Goal: Task Accomplishment & Management: Manage account settings

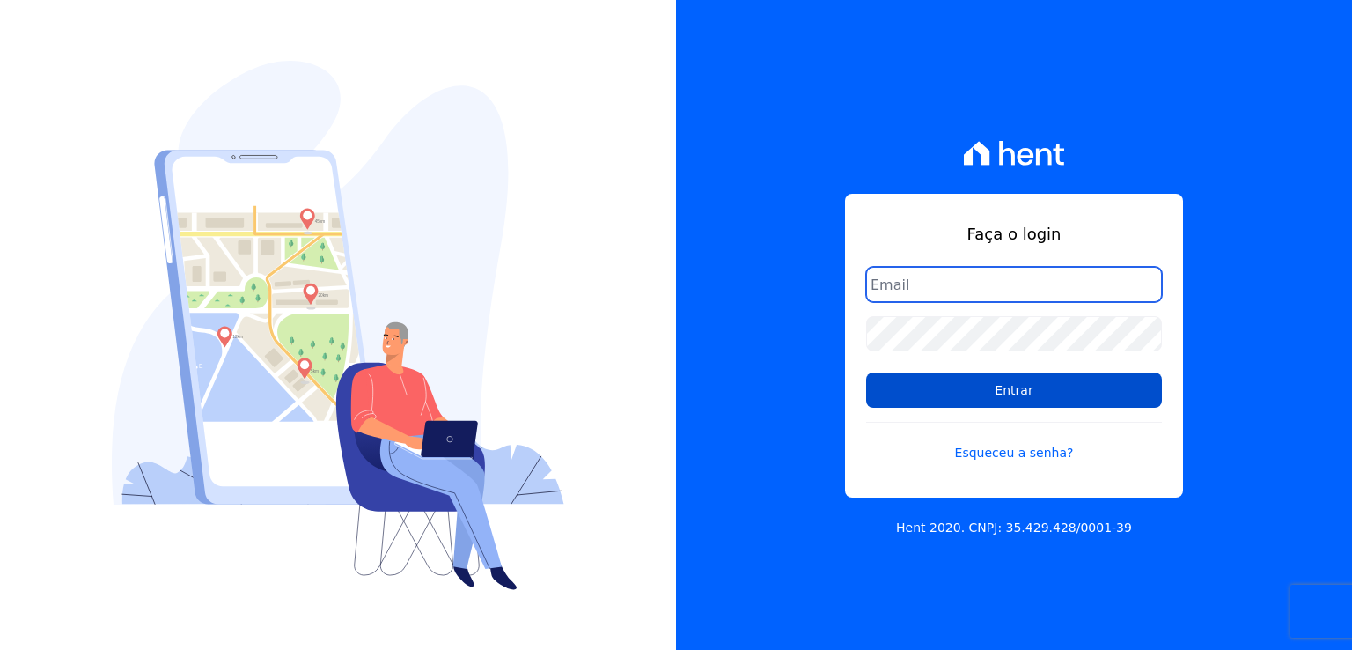
type input "leandro.rodrigues@swarealty.com"
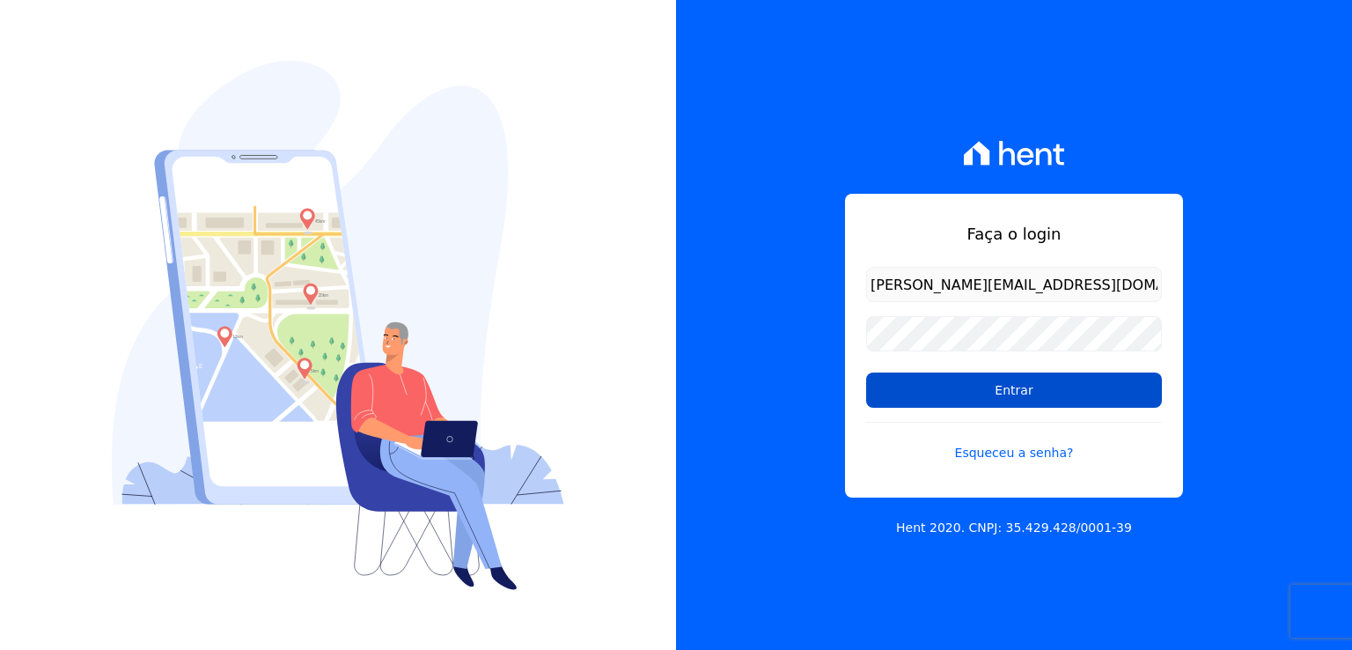
click at [979, 394] on input "Entrar" at bounding box center [1014, 389] width 296 height 35
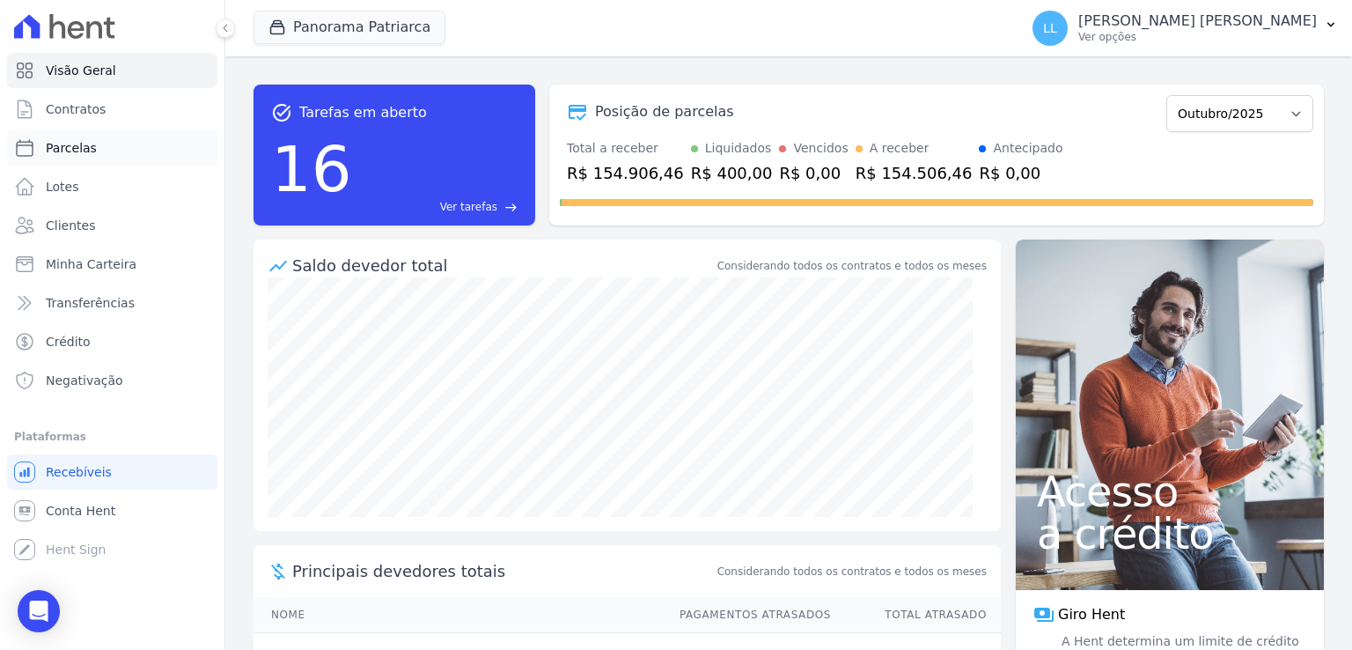
click at [81, 153] on span "Parcelas" at bounding box center [71, 148] width 51 height 18
select select
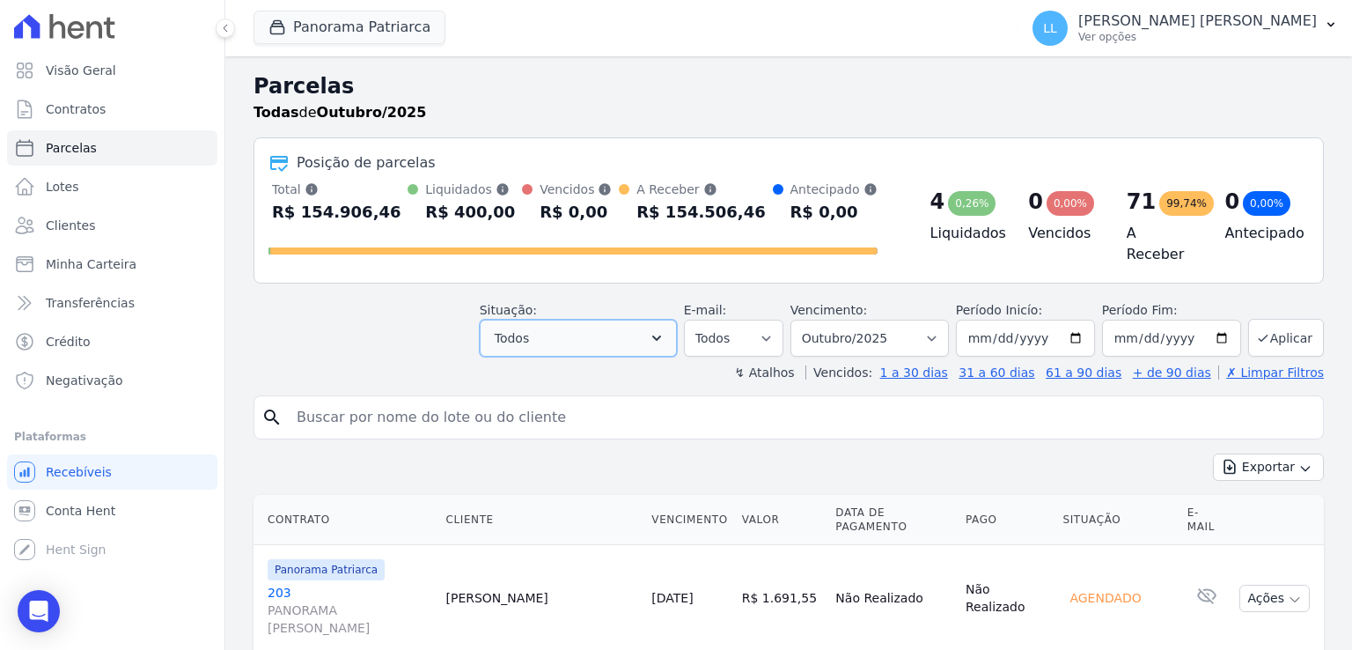
click at [555, 335] on button "Todos" at bounding box center [578, 337] width 197 height 37
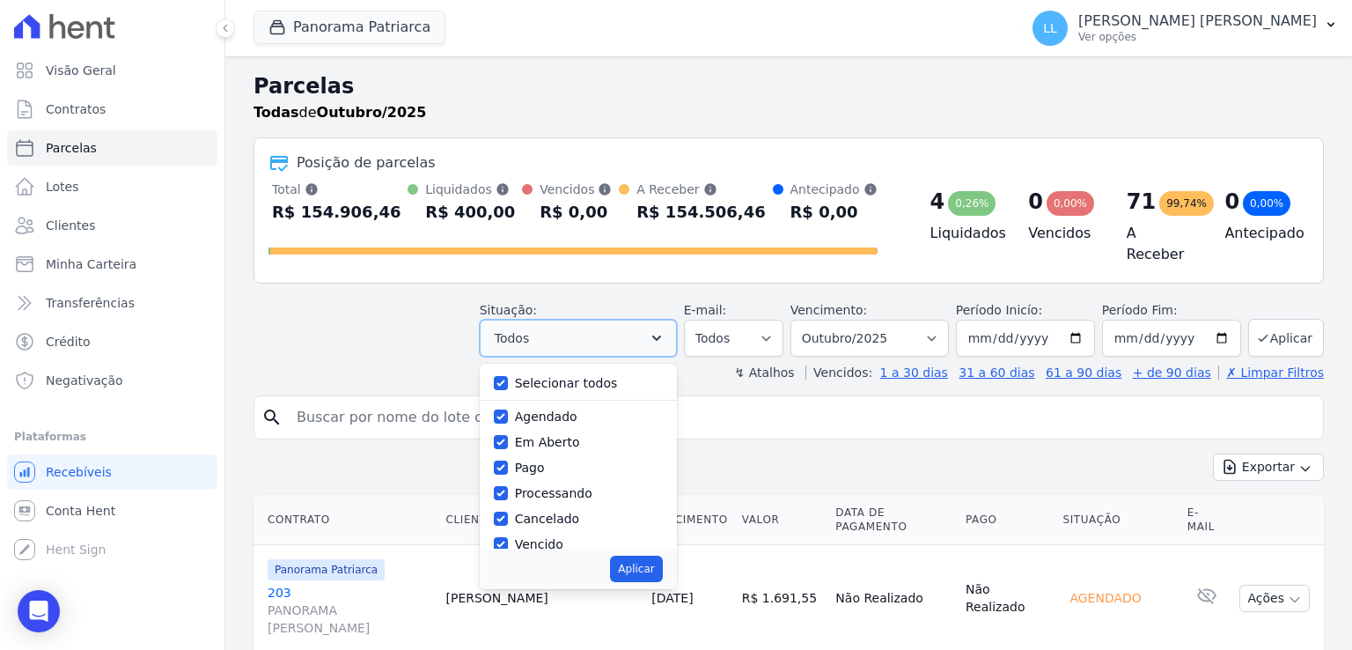
click at [555, 335] on button "Todos" at bounding box center [578, 337] width 197 height 37
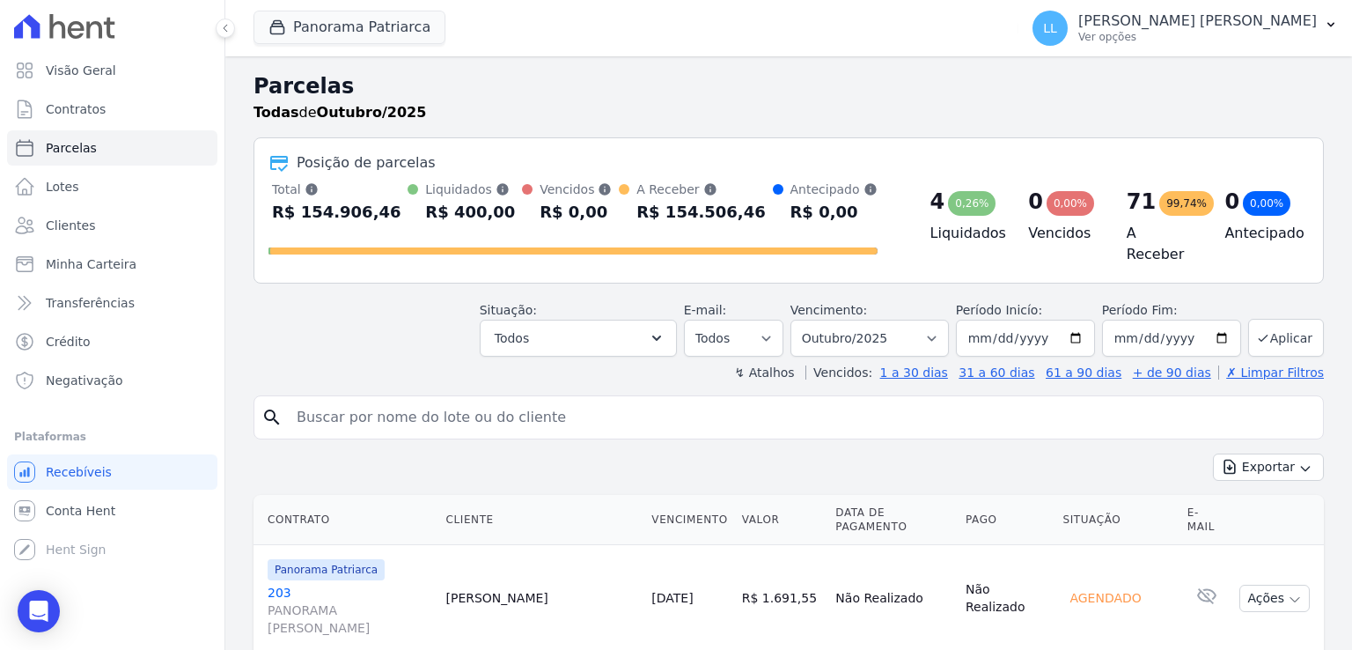
click at [384, 404] on input "search" at bounding box center [801, 417] width 1030 height 35
type input "074"
select select
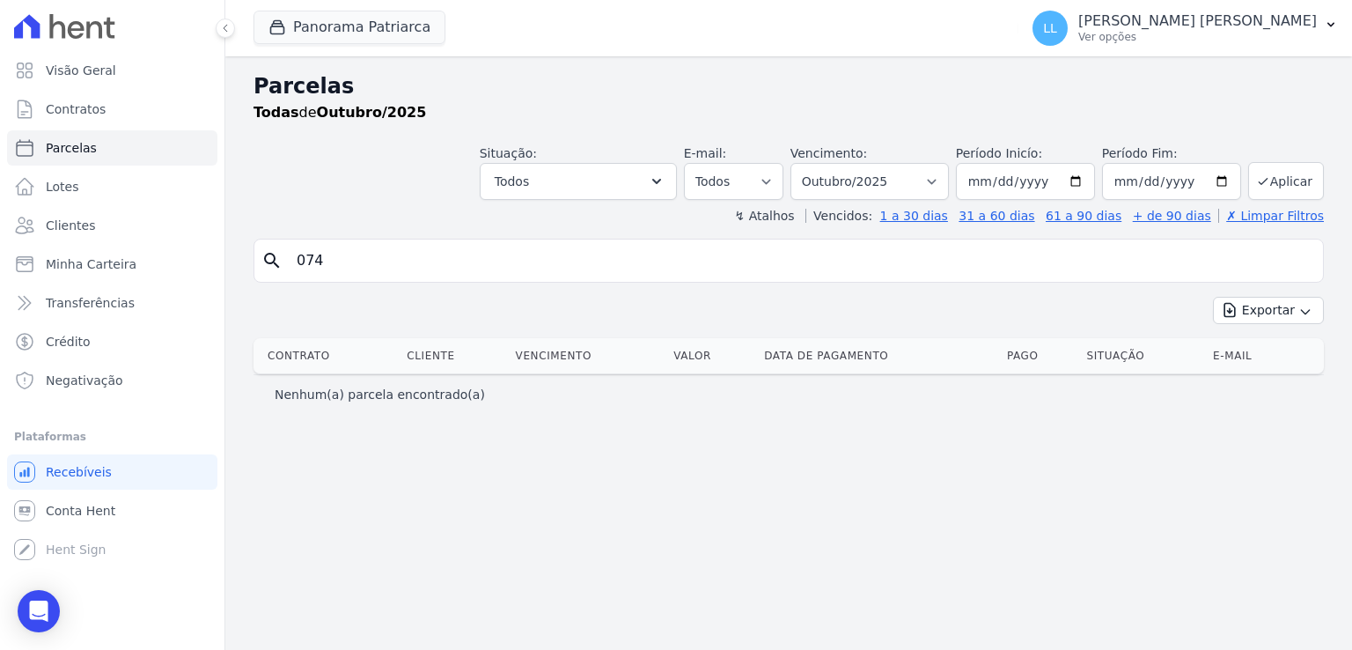
click at [420, 252] on input "074" at bounding box center [801, 260] width 1030 height 35
click at [114, 225] on link "Clientes" at bounding box center [112, 225] width 210 height 35
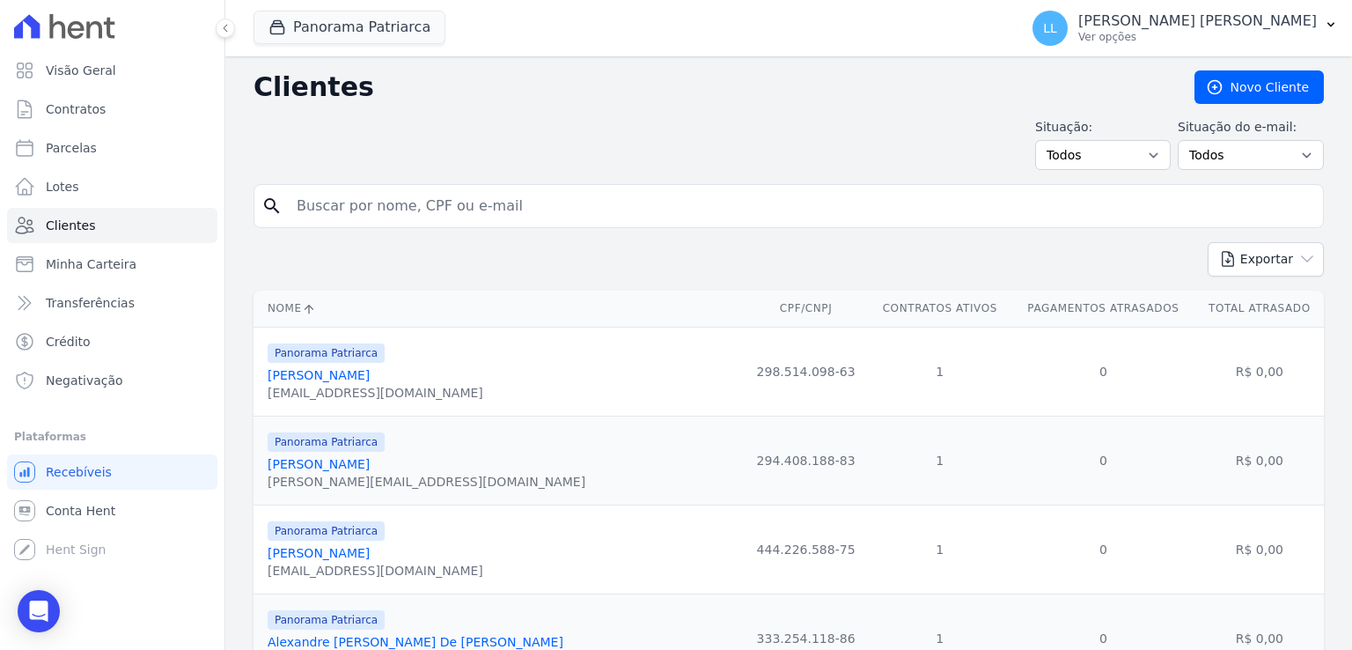
click at [470, 189] on input "search" at bounding box center [801, 205] width 1030 height 35
type input "074"
click at [99, 262] on span "Minha Carteira" at bounding box center [91, 264] width 91 height 18
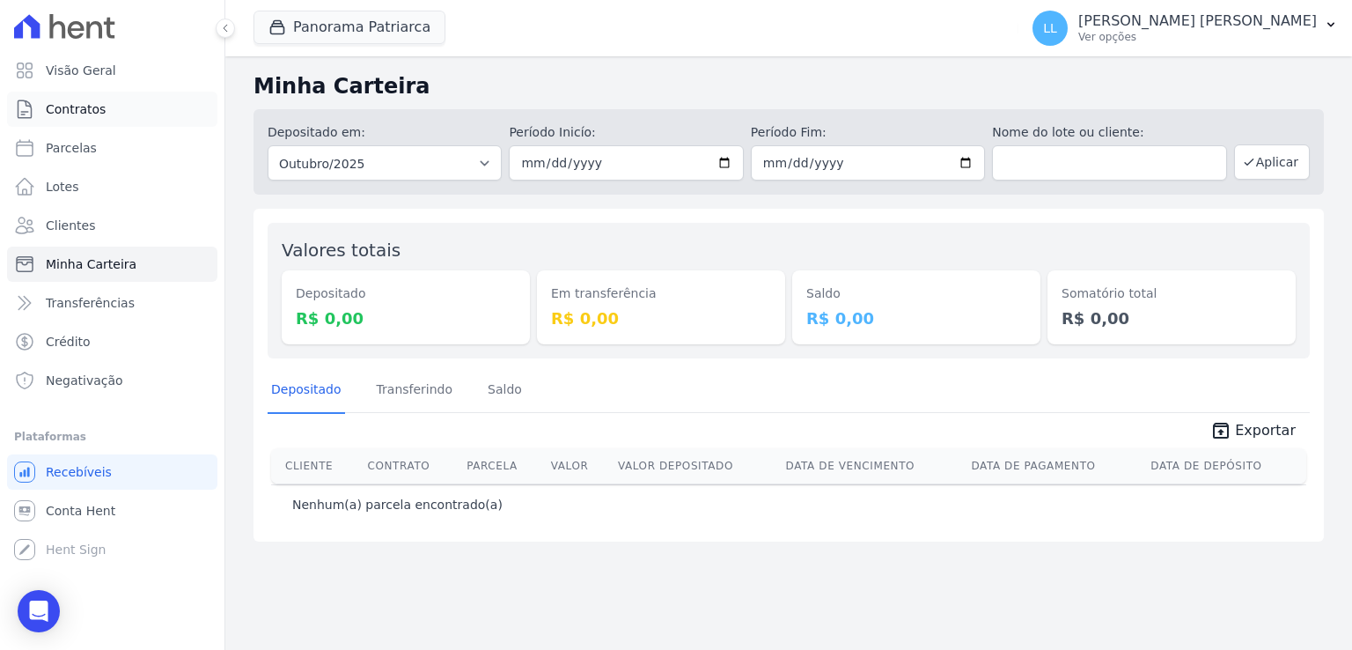
click at [72, 121] on link "Contratos" at bounding box center [112, 109] width 210 height 35
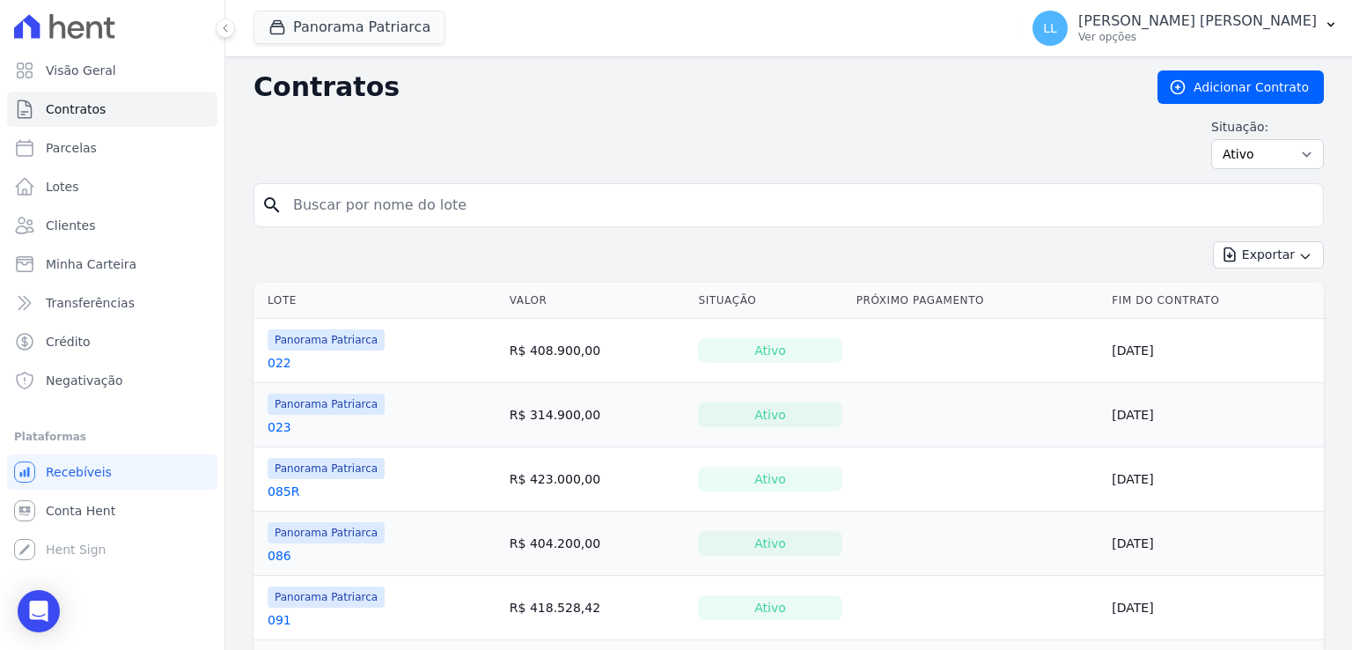
click at [371, 209] on input "search" at bounding box center [799, 204] width 1033 height 35
type input "074"
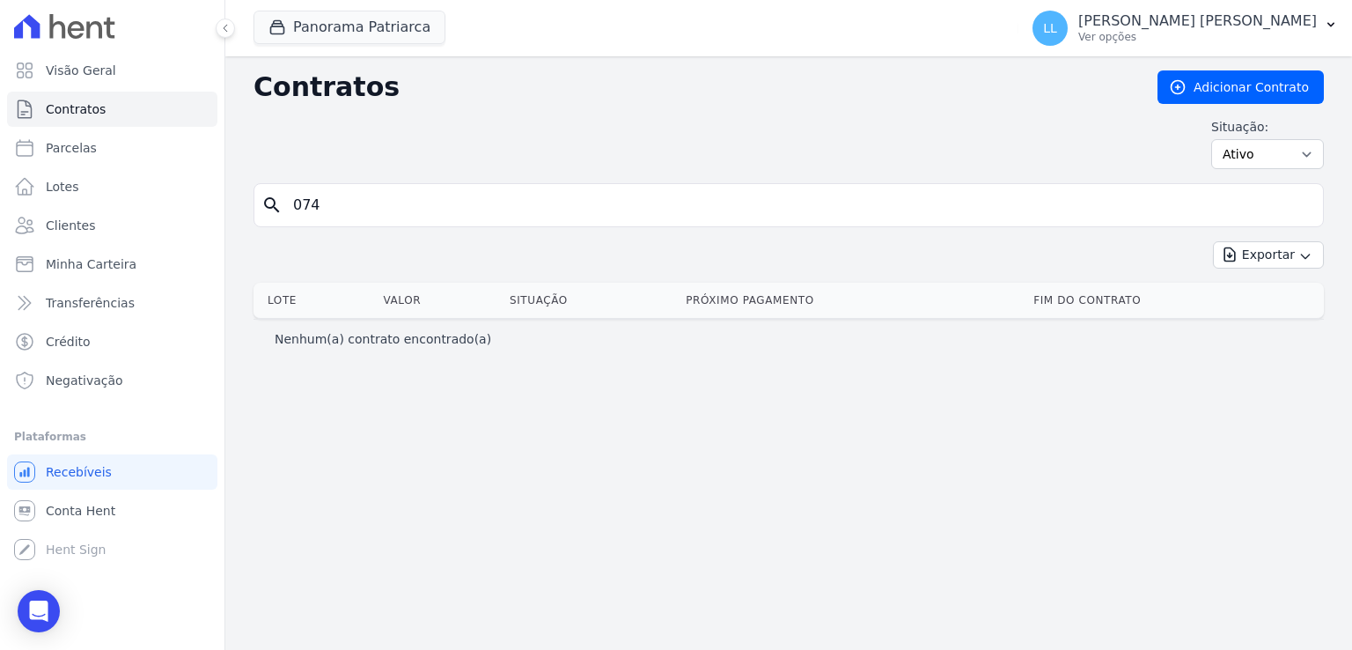
click at [437, 183] on div "search 074" at bounding box center [788, 205] width 1070 height 44
click at [444, 197] on input "074" at bounding box center [799, 204] width 1033 height 35
click at [483, 157] on div "Situação: Ativo Todos Pausado Distratado Rascunho Expirado Encerrado" at bounding box center [788, 143] width 1070 height 51
click at [418, 215] on input "search" at bounding box center [799, 204] width 1033 height 35
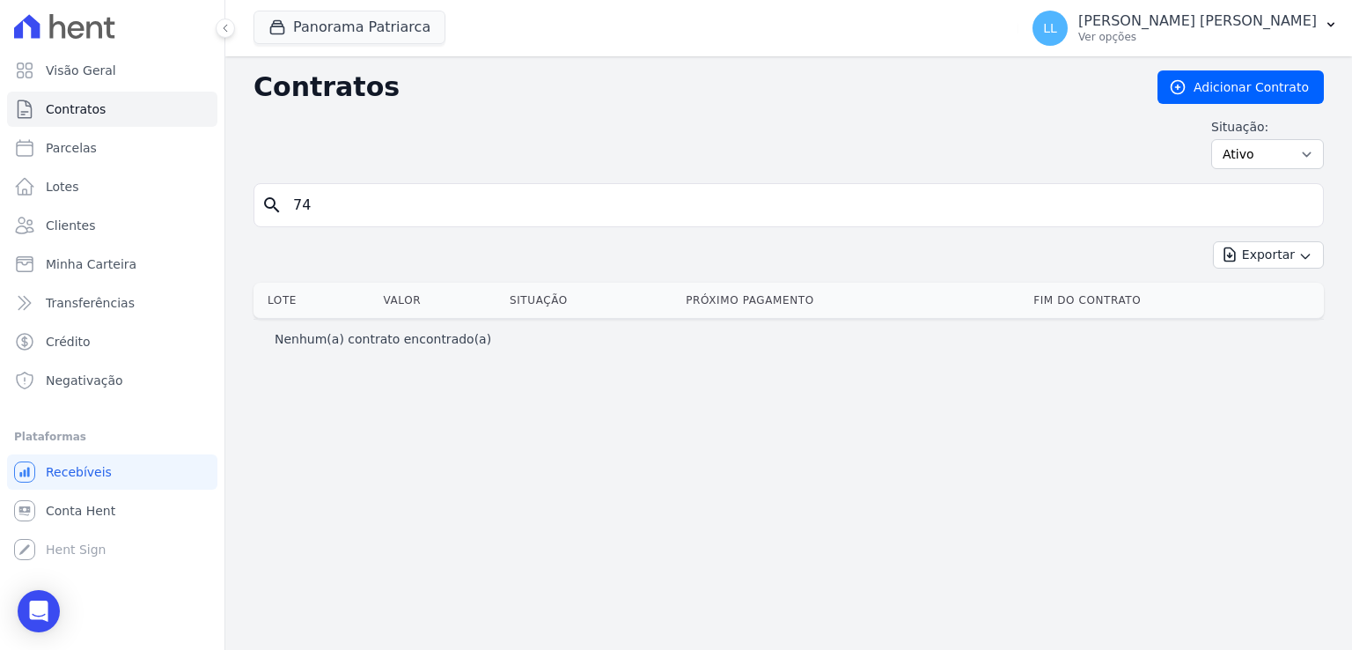
type input "74"
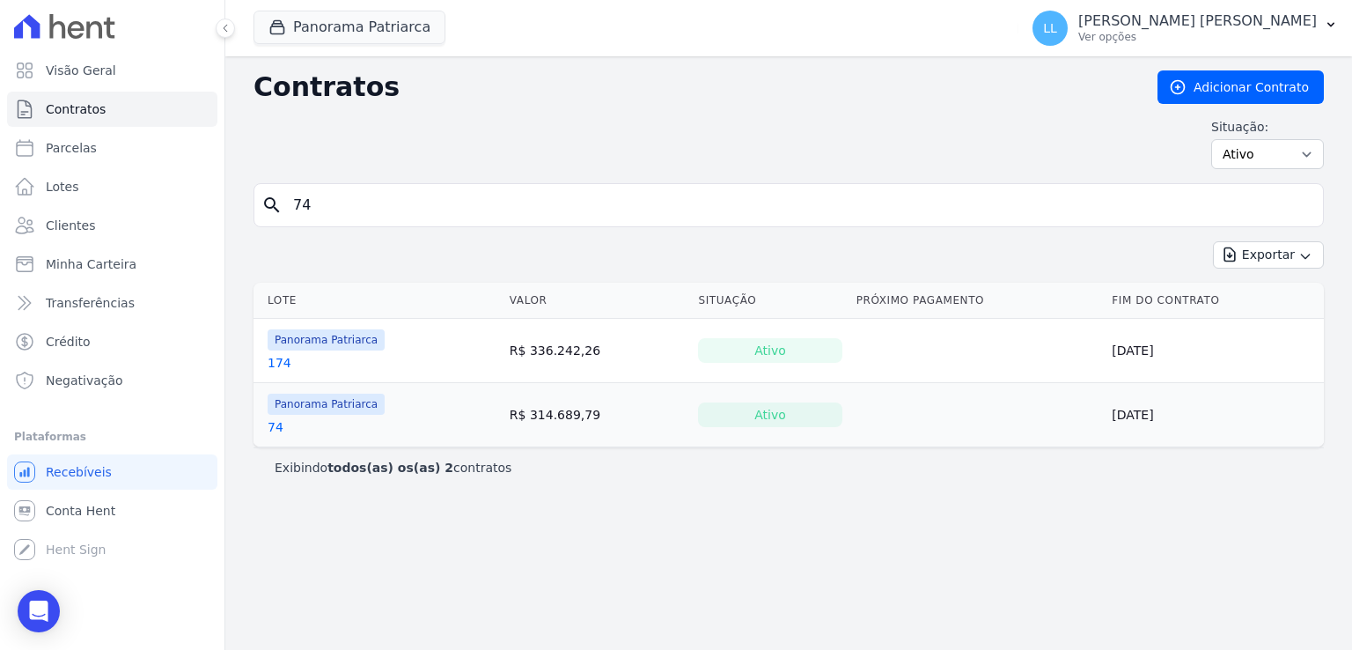
click at [1069, 394] on td at bounding box center [977, 415] width 256 height 64
click at [277, 420] on link "74" at bounding box center [276, 427] width 16 height 18
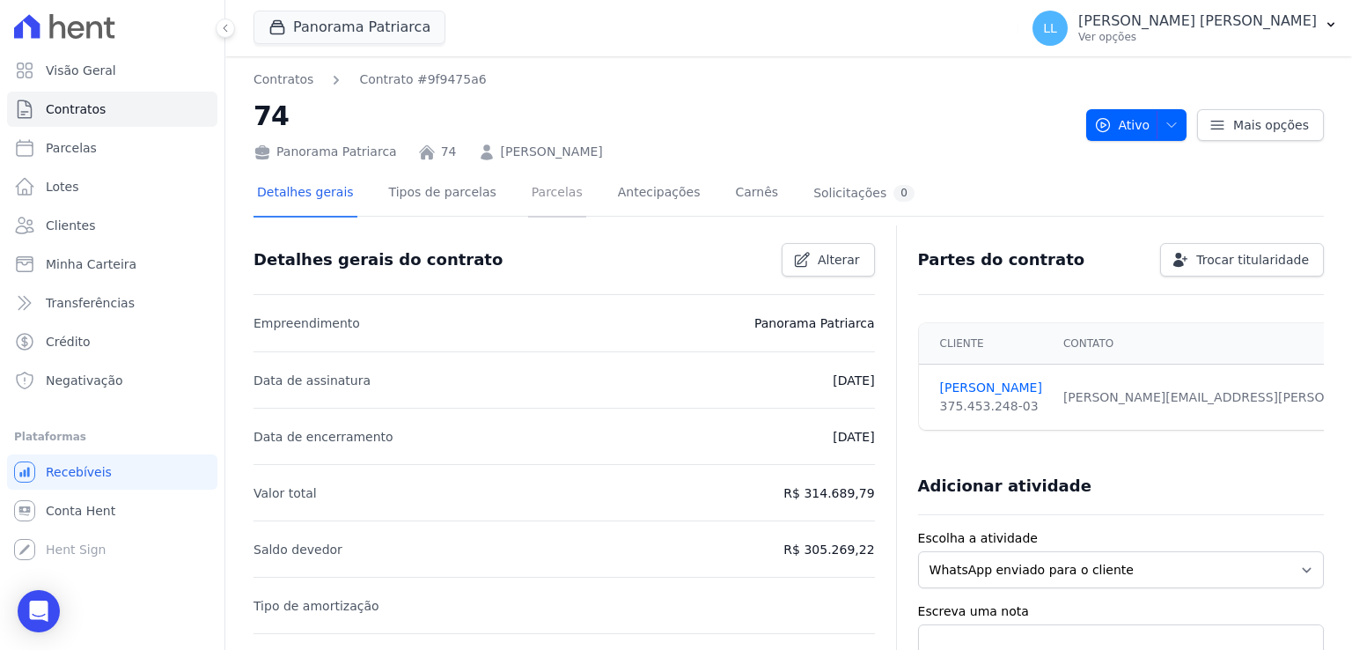
click at [531, 185] on link "Parcelas" at bounding box center [557, 194] width 58 height 47
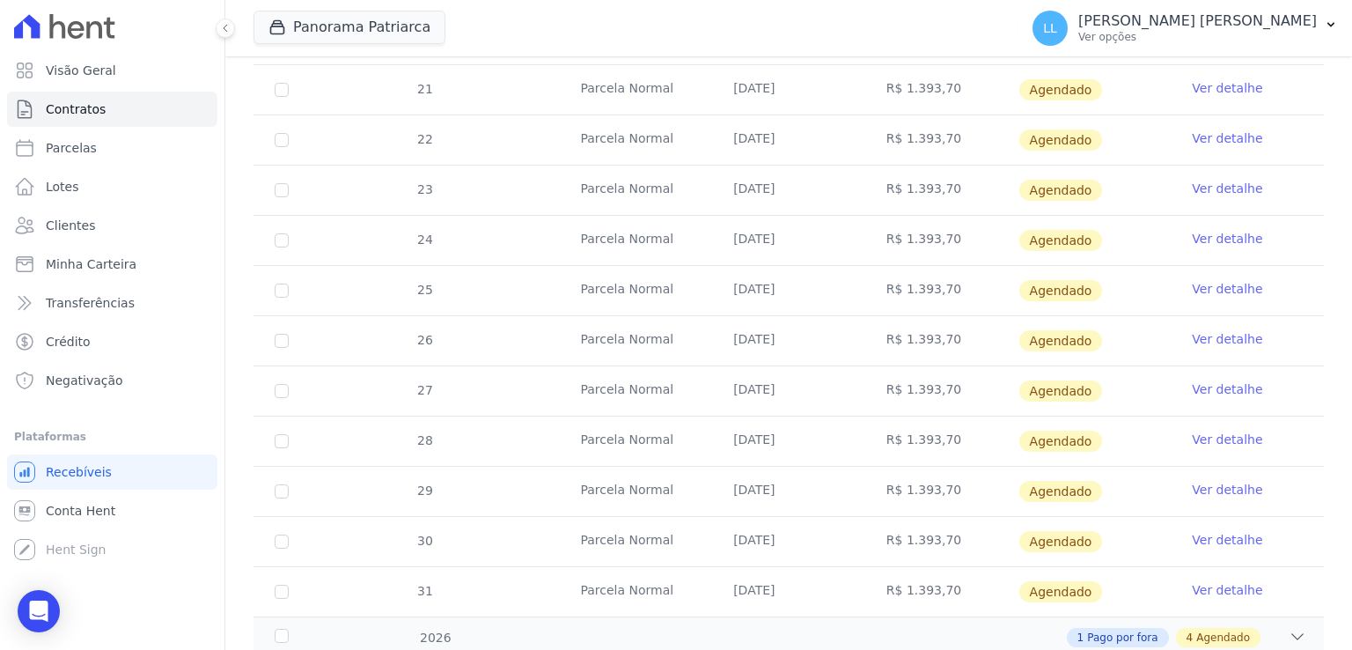
scroll to position [496, 0]
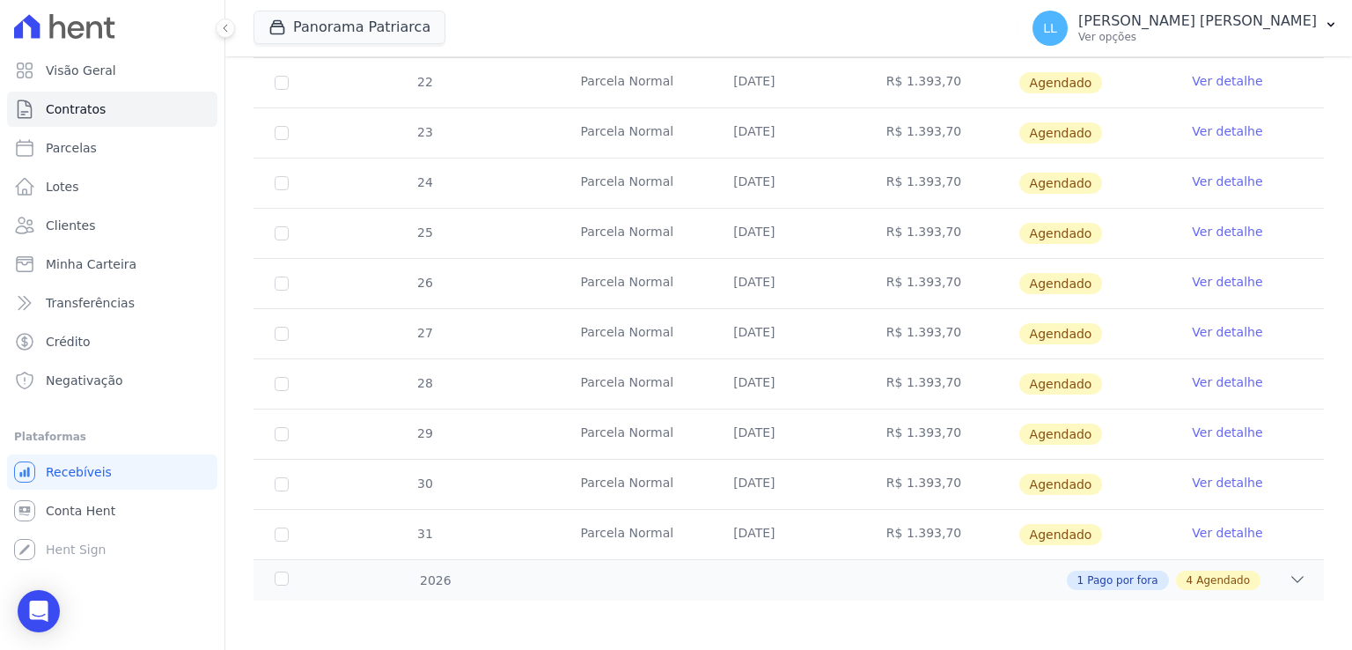
click at [1202, 434] on link "Ver detalhe" at bounding box center [1227, 432] width 70 height 18
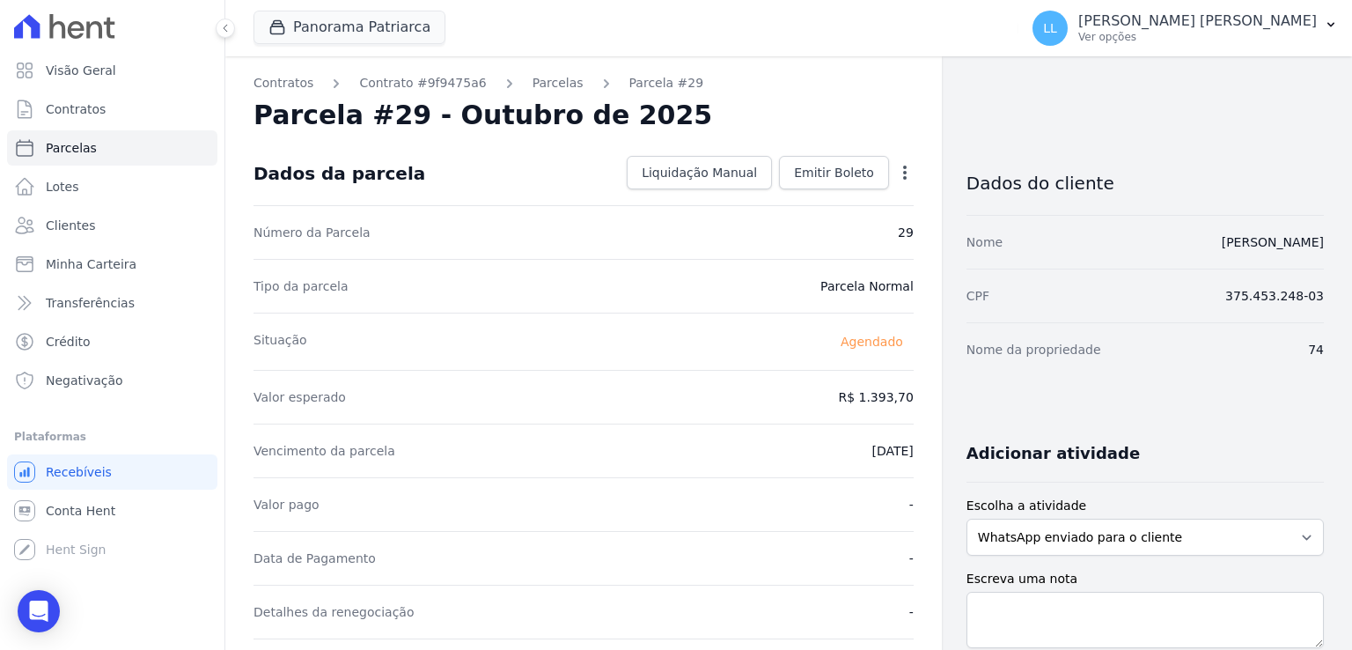
click at [903, 166] on icon "button" at bounding box center [905, 172] width 4 height 14
click at [839, 208] on link "Alterar" at bounding box center [829, 196] width 155 height 32
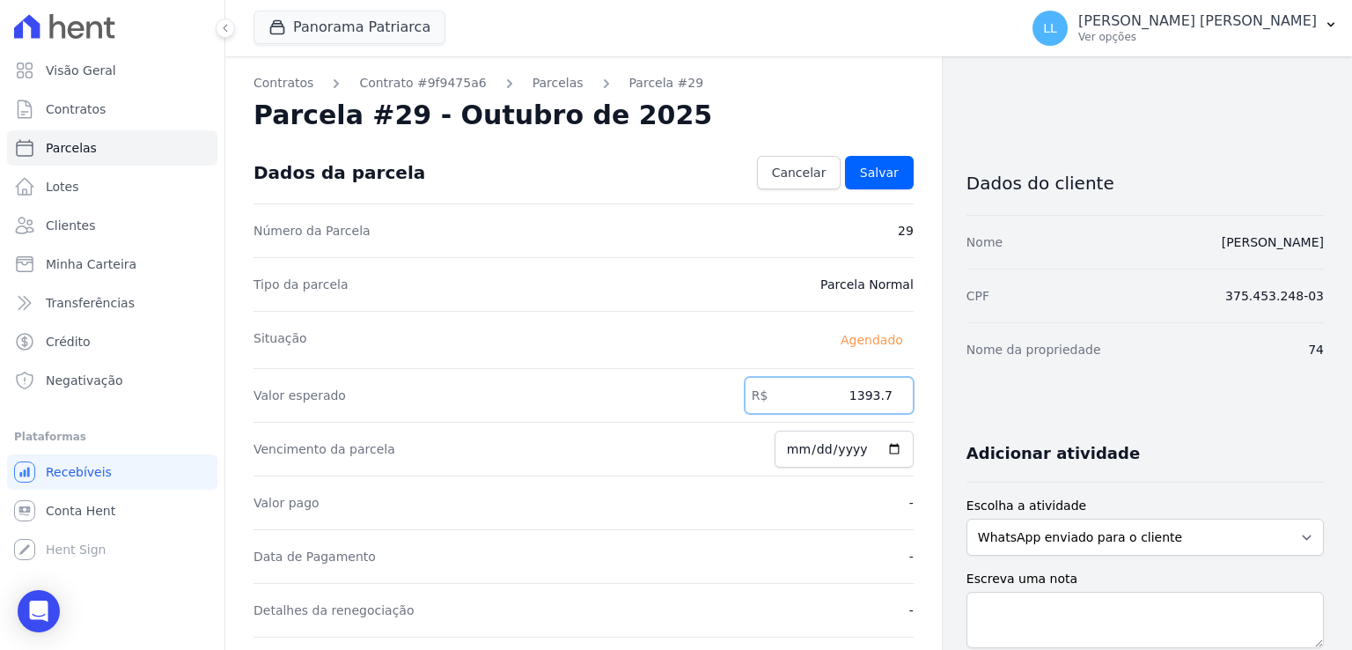
click at [886, 412] on input "1393.7" at bounding box center [829, 395] width 169 height 37
type input "1000"
click at [317, 21] on button "Panorama Patriarca" at bounding box center [349, 27] width 192 height 33
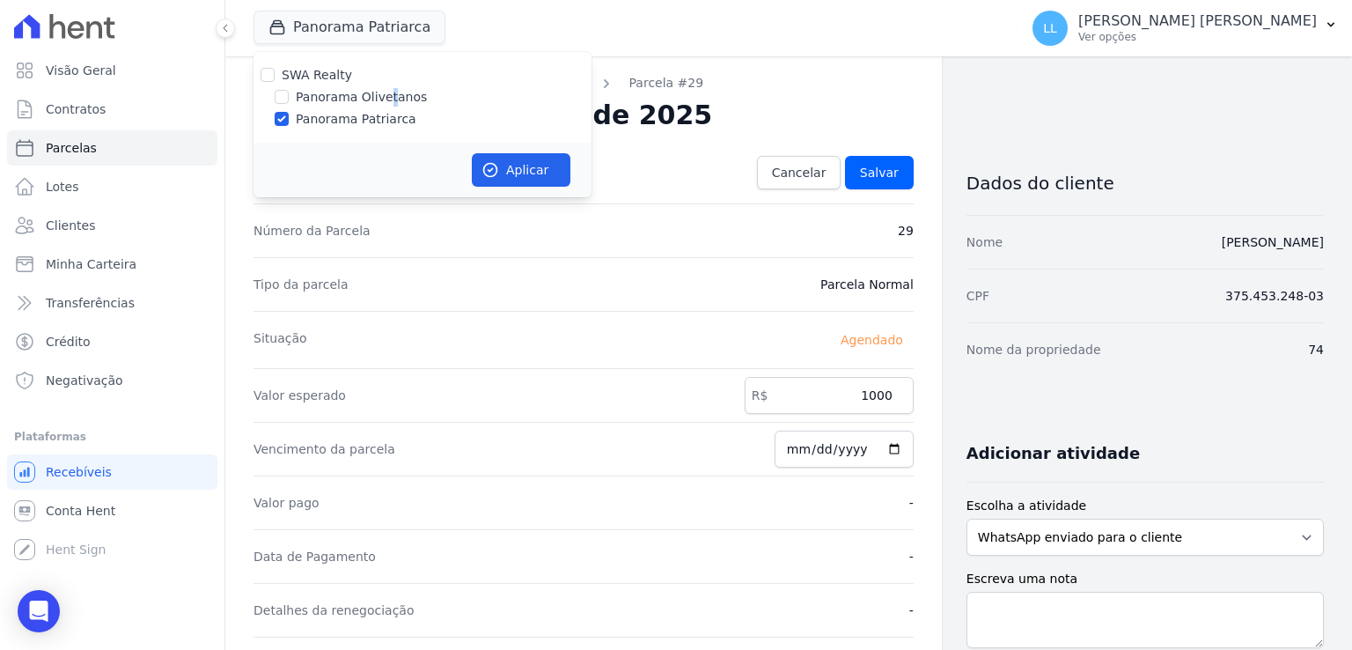
click at [383, 99] on label "Panorama Olivetanos" at bounding box center [361, 97] width 131 height 18
click at [302, 92] on label "Panorama Olivetanos" at bounding box center [361, 97] width 131 height 18
click at [289, 92] on input "Panorama Olivetanos" at bounding box center [282, 97] width 14 height 14
checkbox input "true"
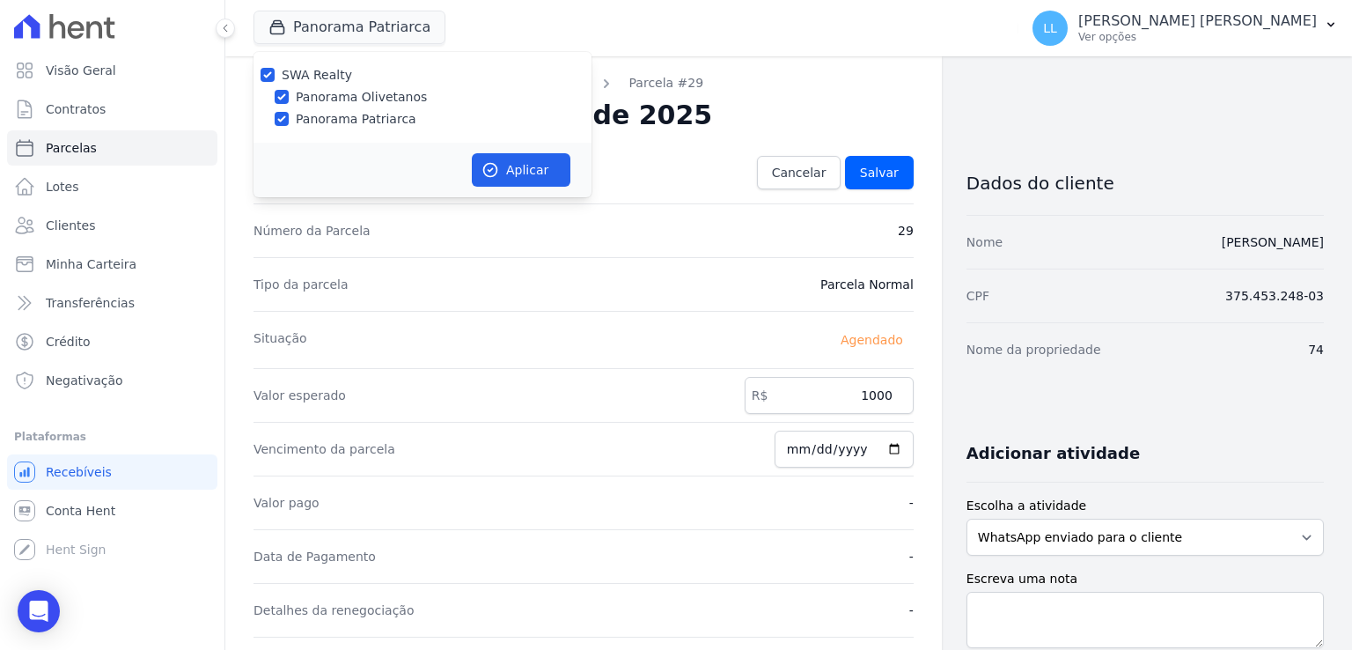
click at [313, 120] on label "Panorama Patriarca" at bounding box center [356, 119] width 121 height 18
click at [289, 120] on input "Panorama Patriarca" at bounding box center [282, 119] width 14 height 14
checkbox input "false"
click at [496, 173] on icon "button" at bounding box center [490, 170] width 13 height 13
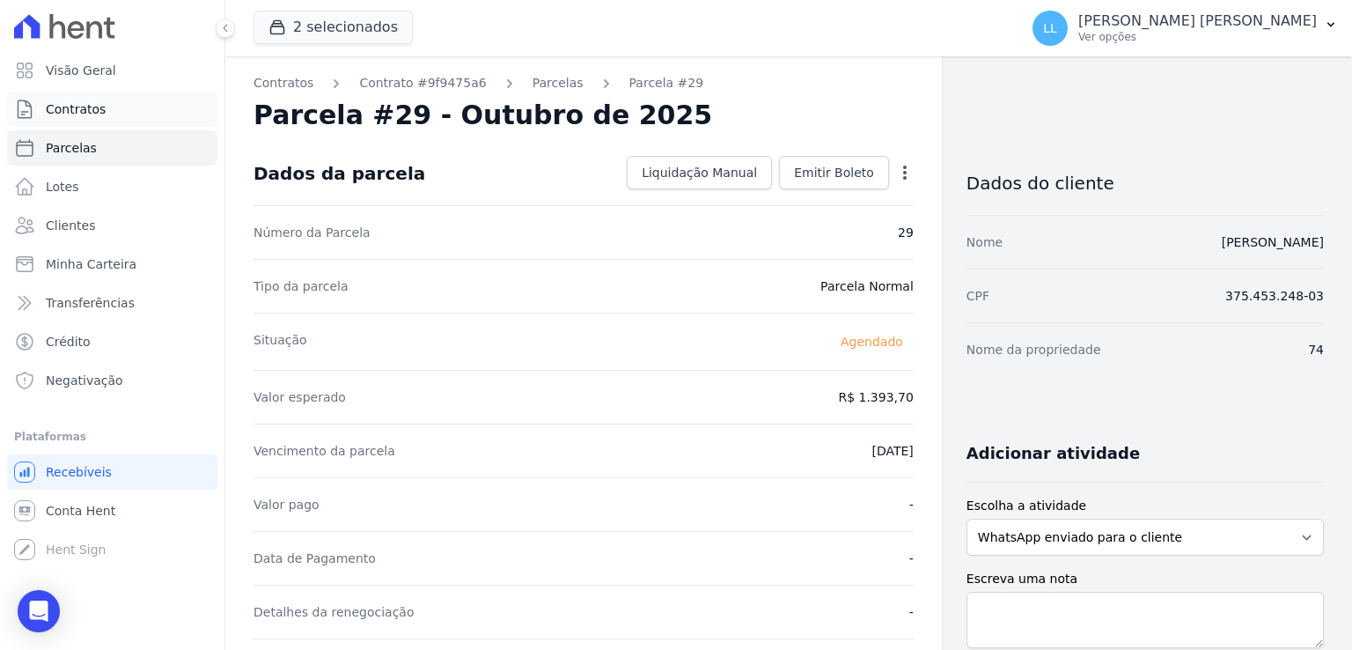
click at [84, 112] on span "Contratos" at bounding box center [76, 109] width 60 height 18
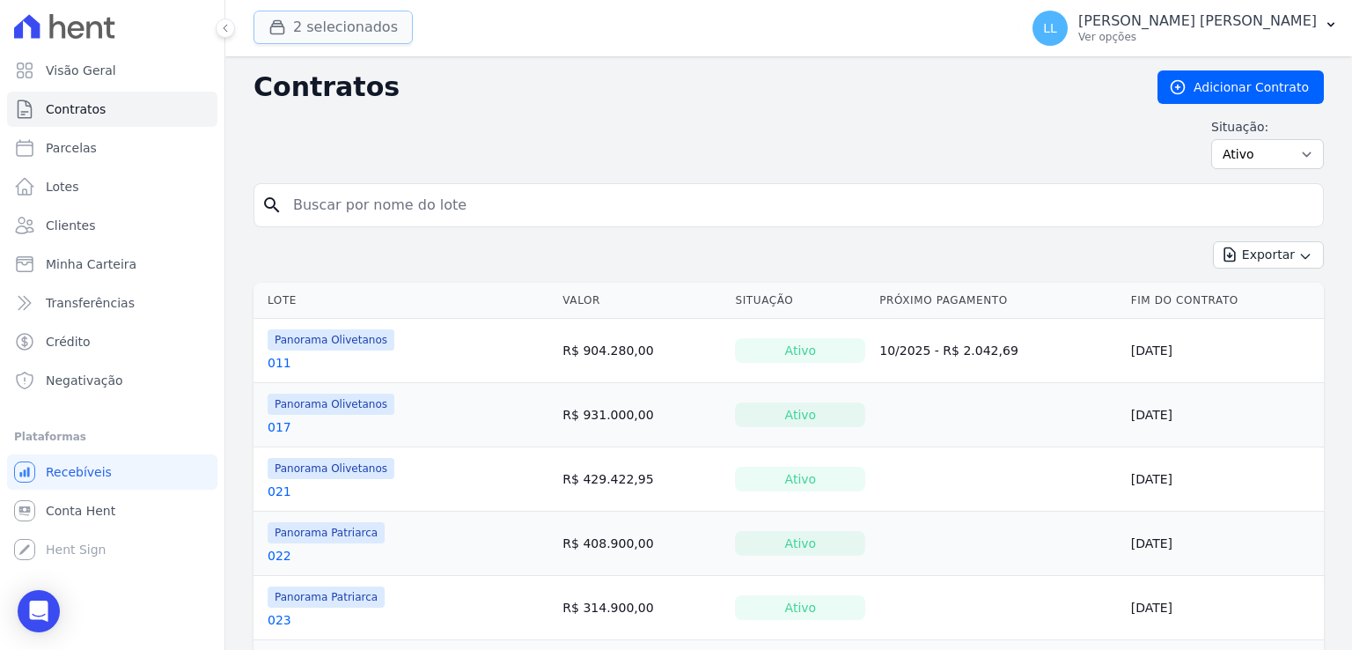
click at [333, 26] on button "2 selecionados" at bounding box center [332, 27] width 159 height 33
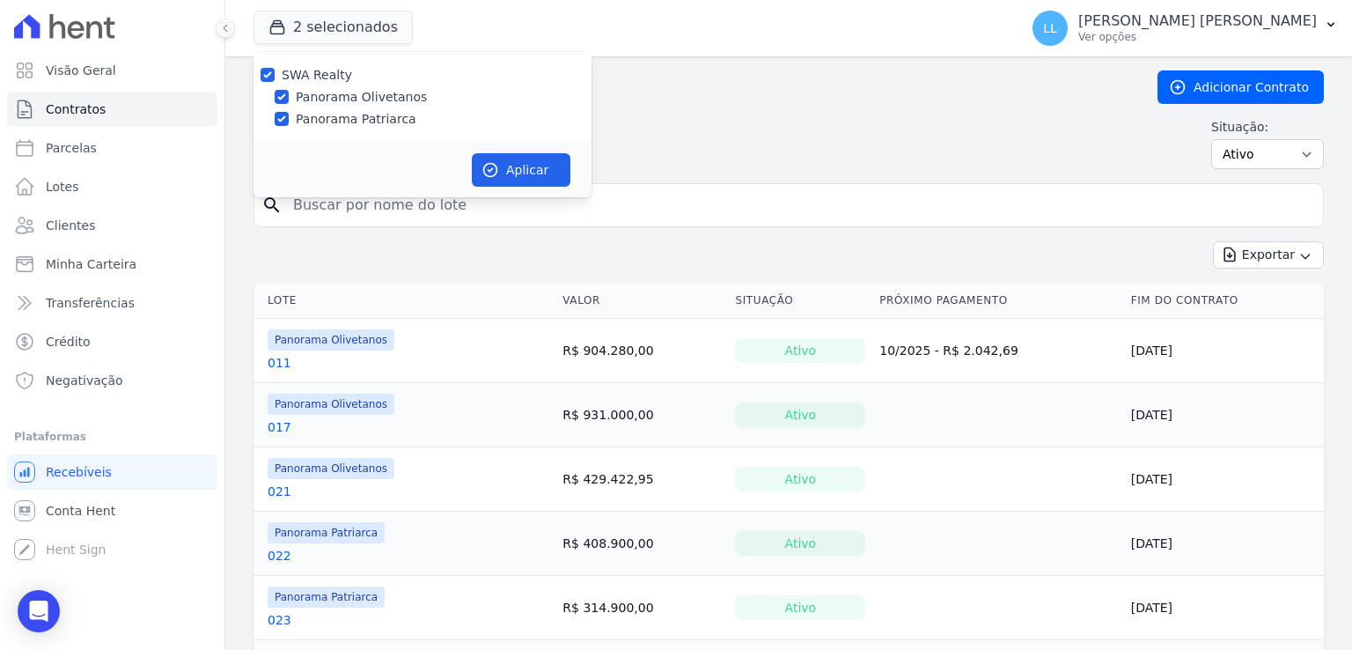
click at [315, 121] on label "Panorama Patriarca" at bounding box center [356, 119] width 121 height 18
click at [289, 121] on input "Panorama Patriarca" at bounding box center [282, 119] width 14 height 14
checkbox input "false"
click at [489, 166] on icon "button" at bounding box center [490, 170] width 18 height 18
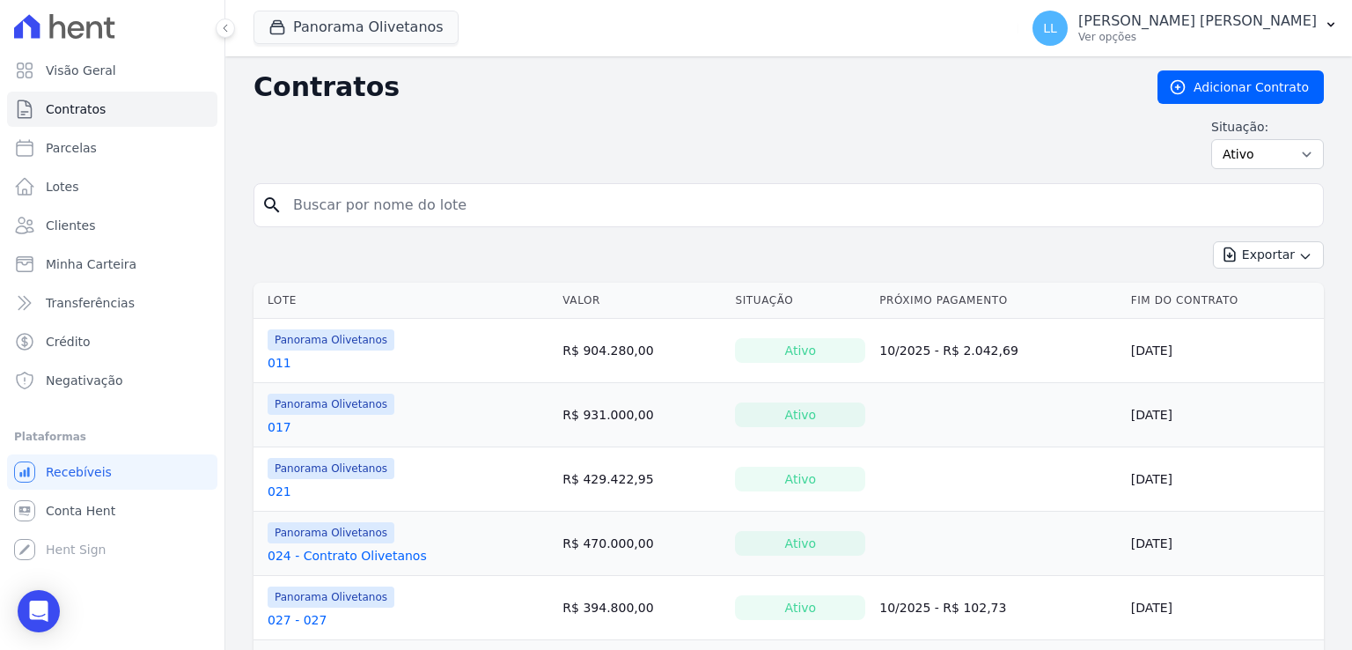
click at [428, 206] on input "search" at bounding box center [799, 204] width 1033 height 35
type input "74"
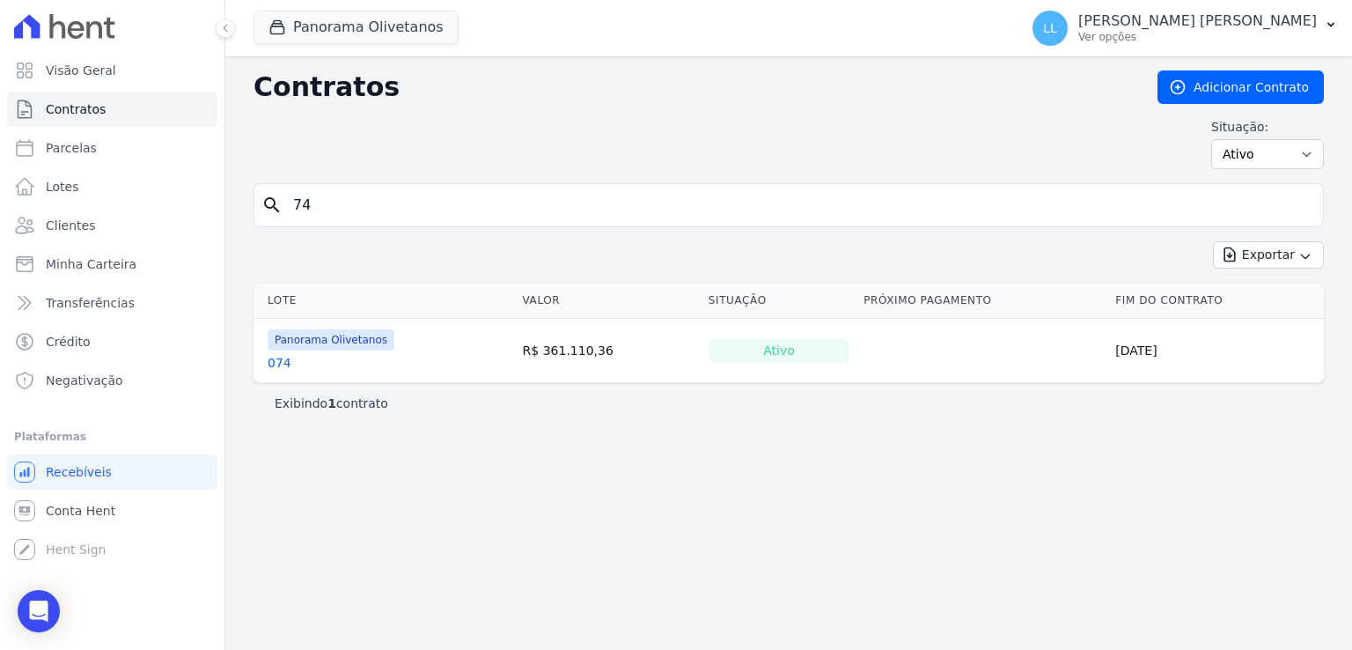
click at [281, 363] on link "074" at bounding box center [280, 363] width 24 height 18
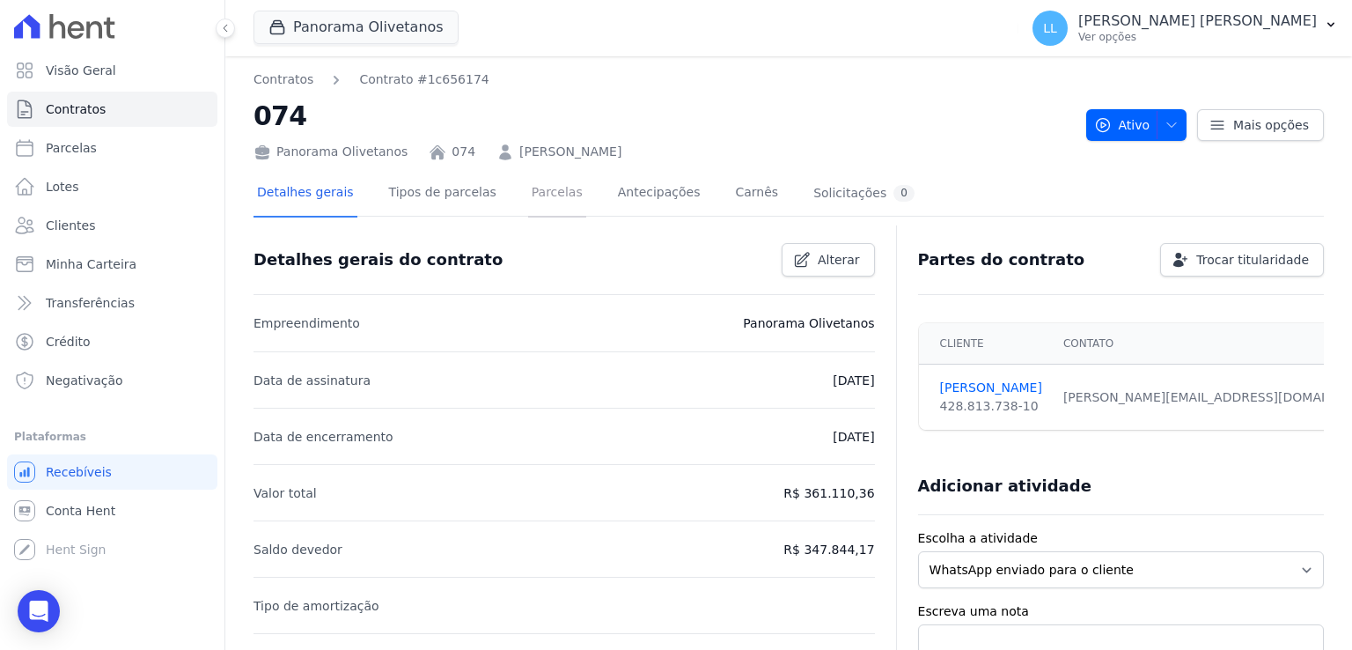
click at [528, 195] on link "Parcelas" at bounding box center [557, 194] width 58 height 47
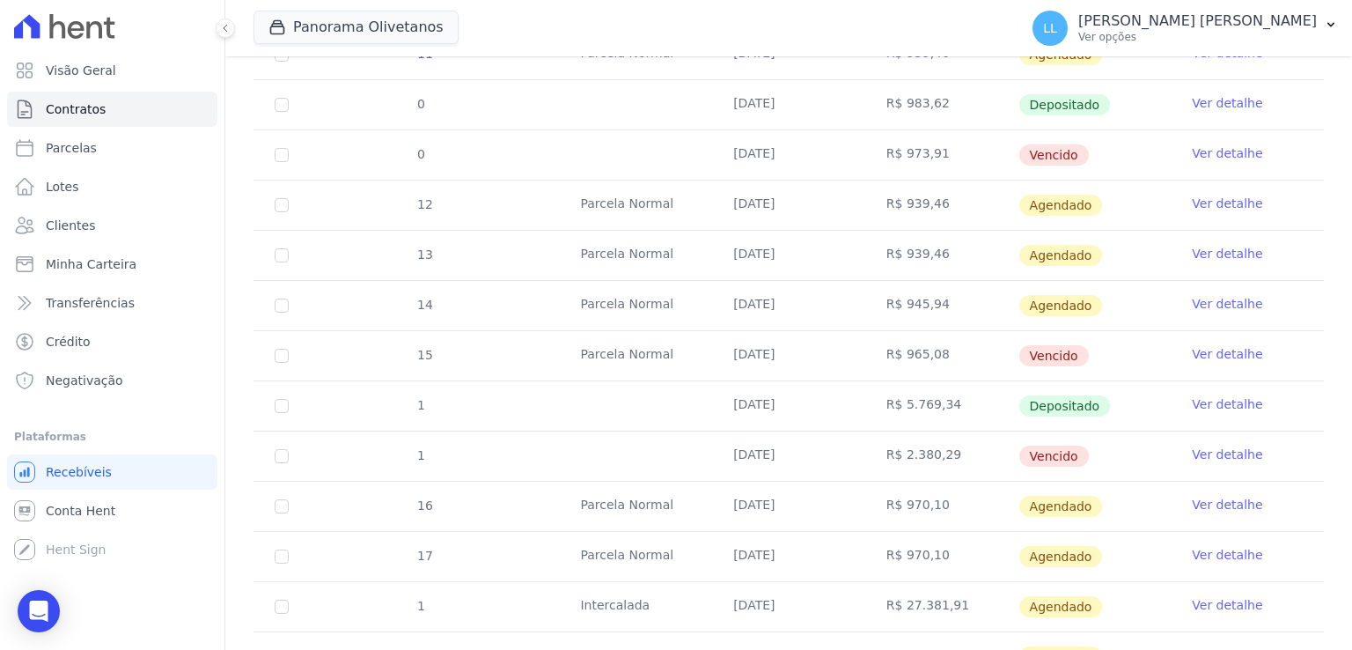
scroll to position [880, 0]
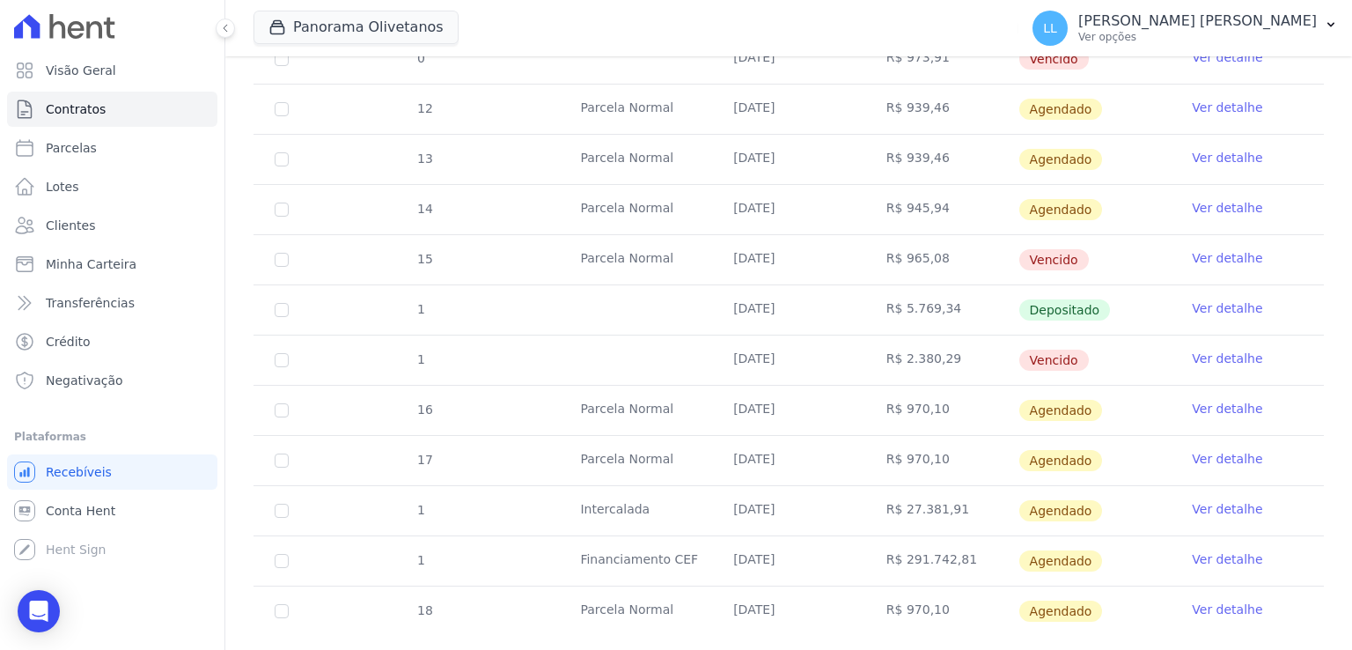
click at [1205, 406] on link "Ver detalhe" at bounding box center [1227, 409] width 70 height 18
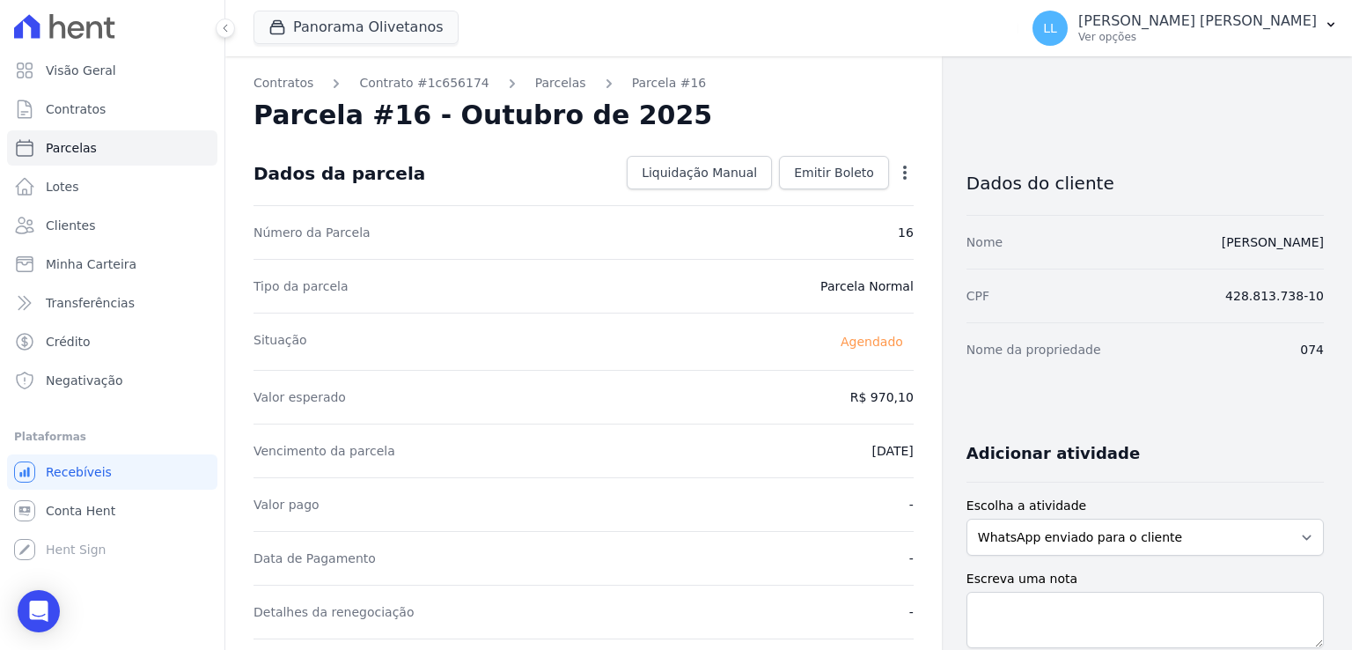
click at [901, 170] on icon "button" at bounding box center [905, 173] width 18 height 18
click at [792, 202] on link "Alterar" at bounding box center [829, 196] width 155 height 32
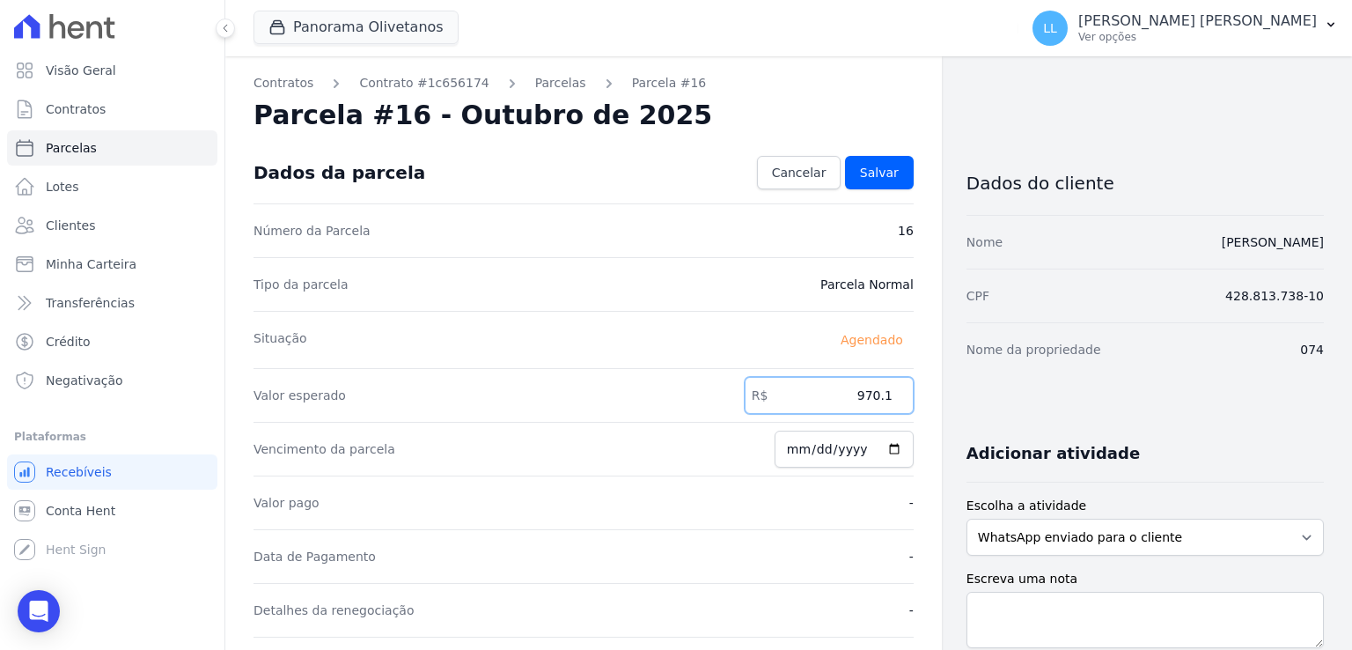
click at [857, 397] on input "970.1" at bounding box center [829, 395] width 169 height 37
type input "1000"
type input "[DATE]"
click at [870, 165] on span "Salvar" at bounding box center [879, 173] width 39 height 18
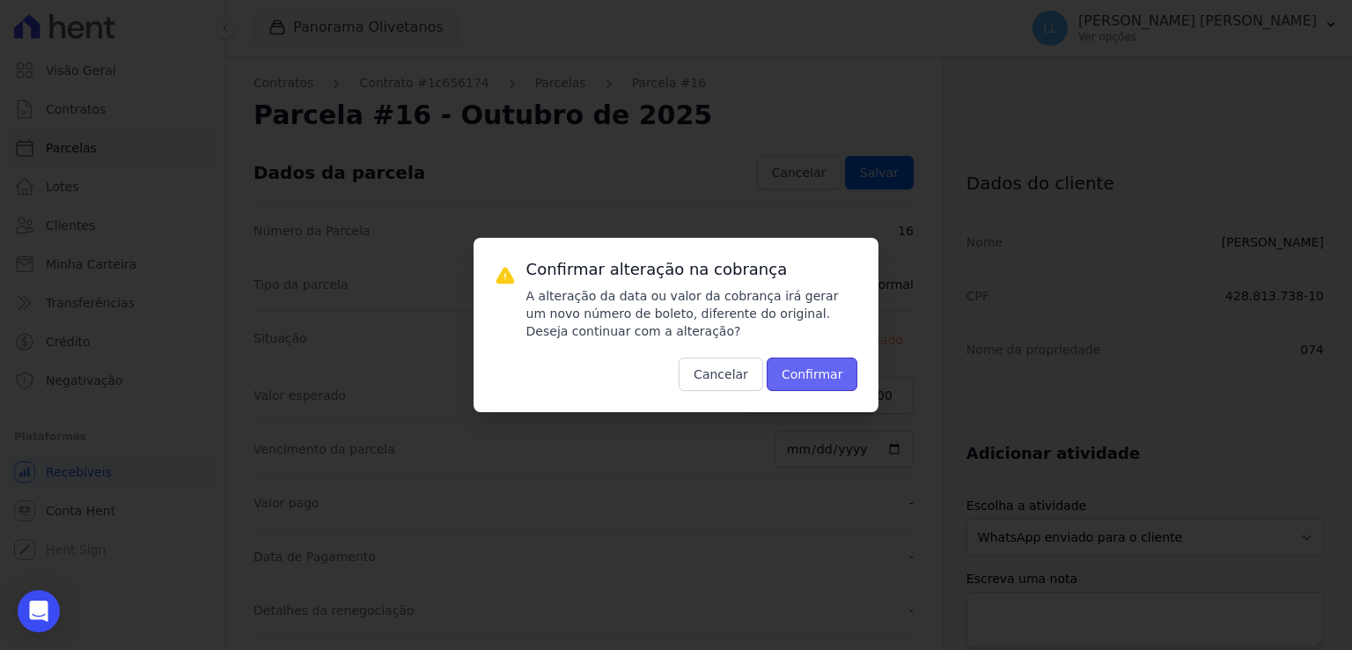
click at [820, 379] on button "Confirmar" at bounding box center [813, 373] width 92 height 33
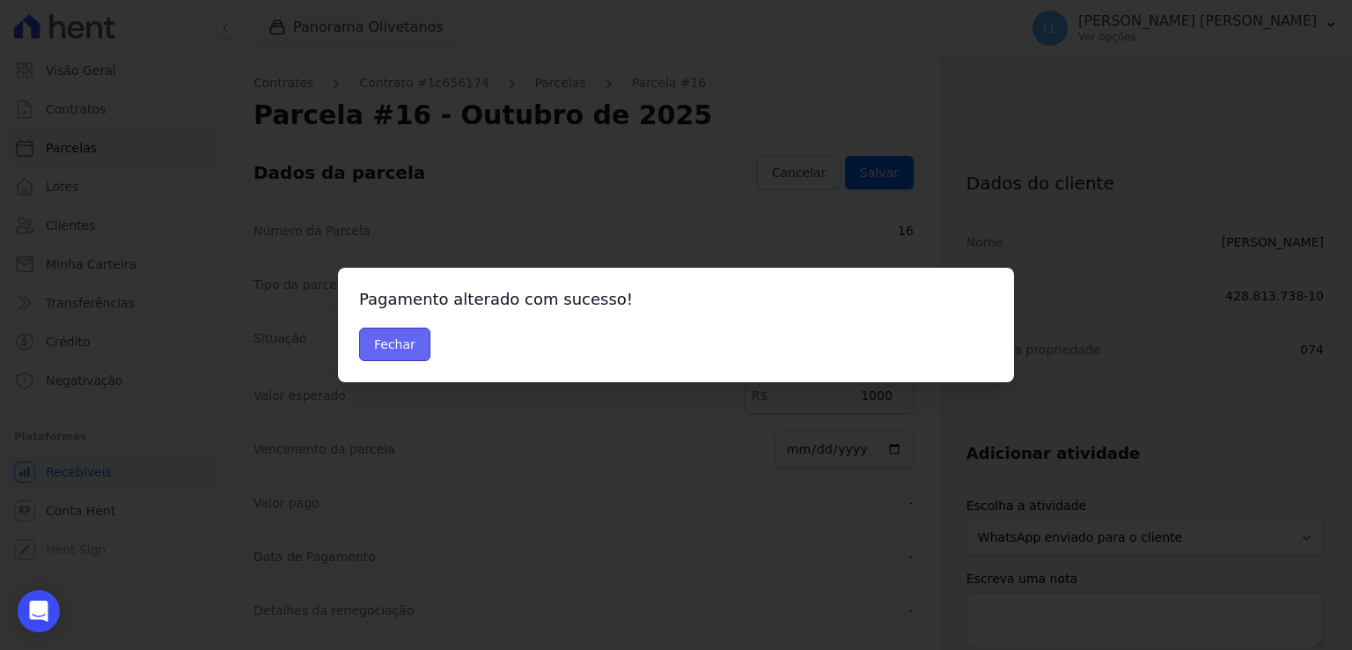
click at [391, 342] on button "Fechar" at bounding box center [394, 343] width 71 height 33
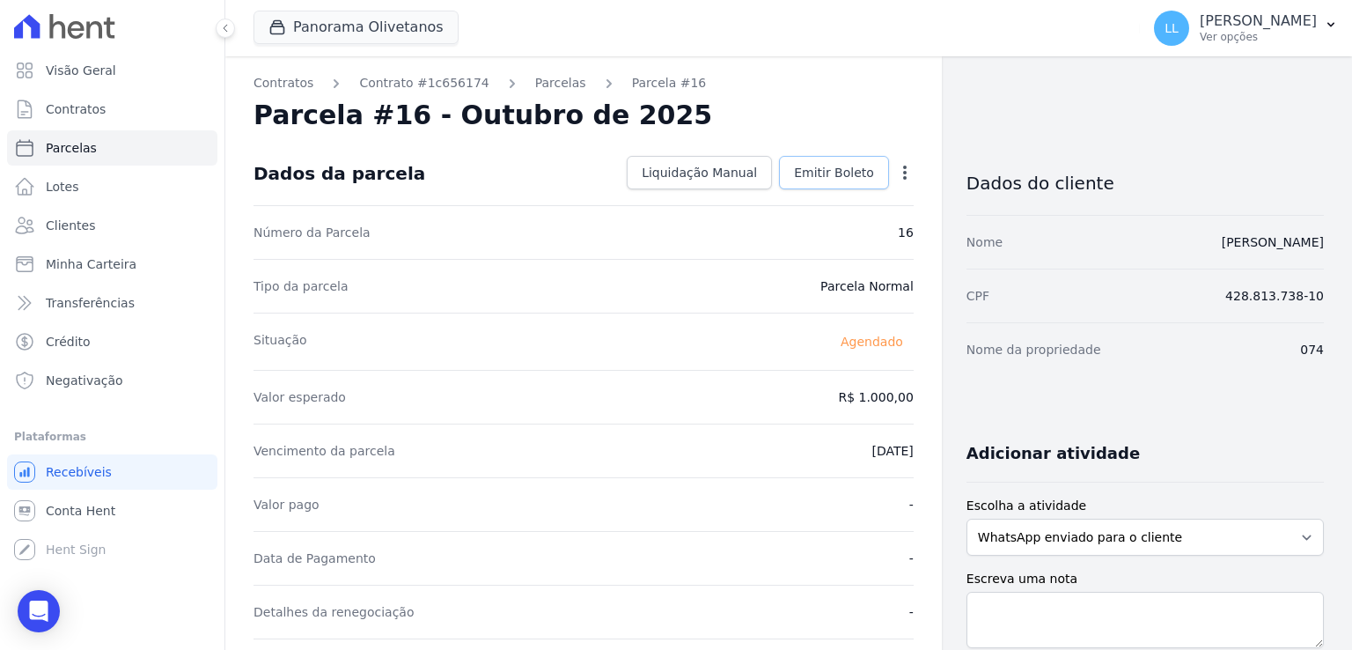
click at [798, 170] on span "Emitir Boleto" at bounding box center [834, 173] width 80 height 18
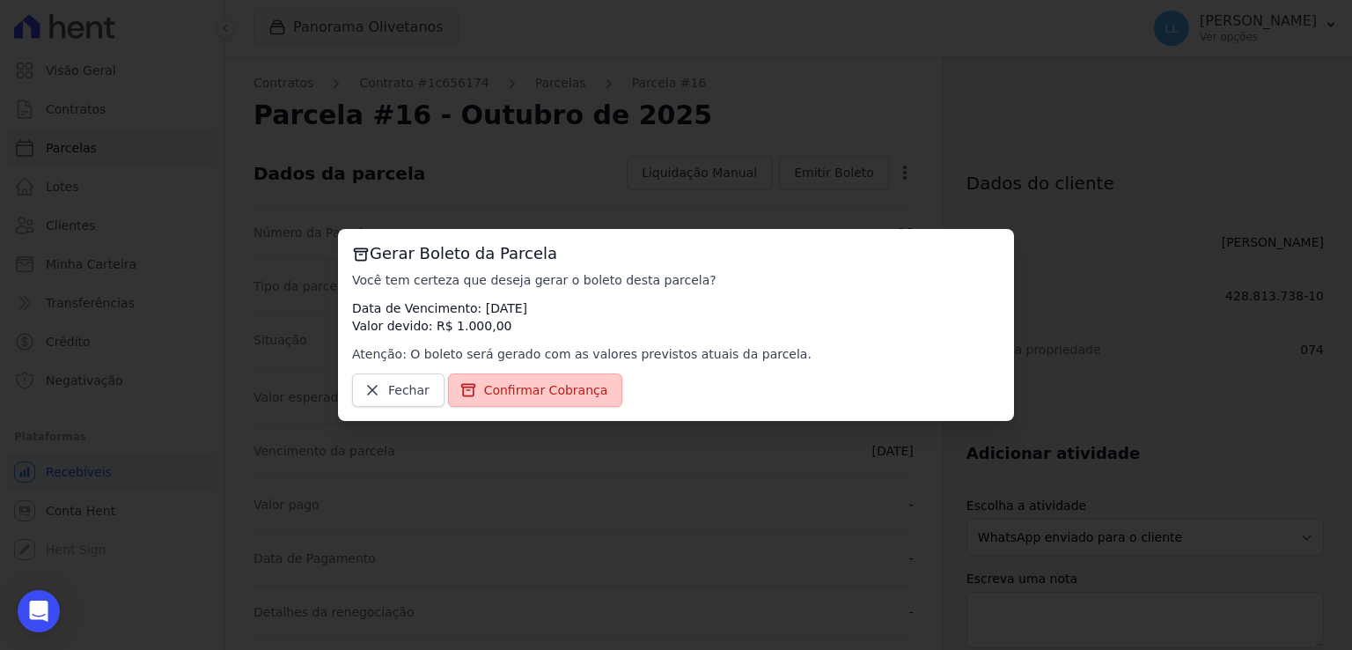
click at [525, 395] on span "Confirmar Cobrança" at bounding box center [546, 390] width 124 height 18
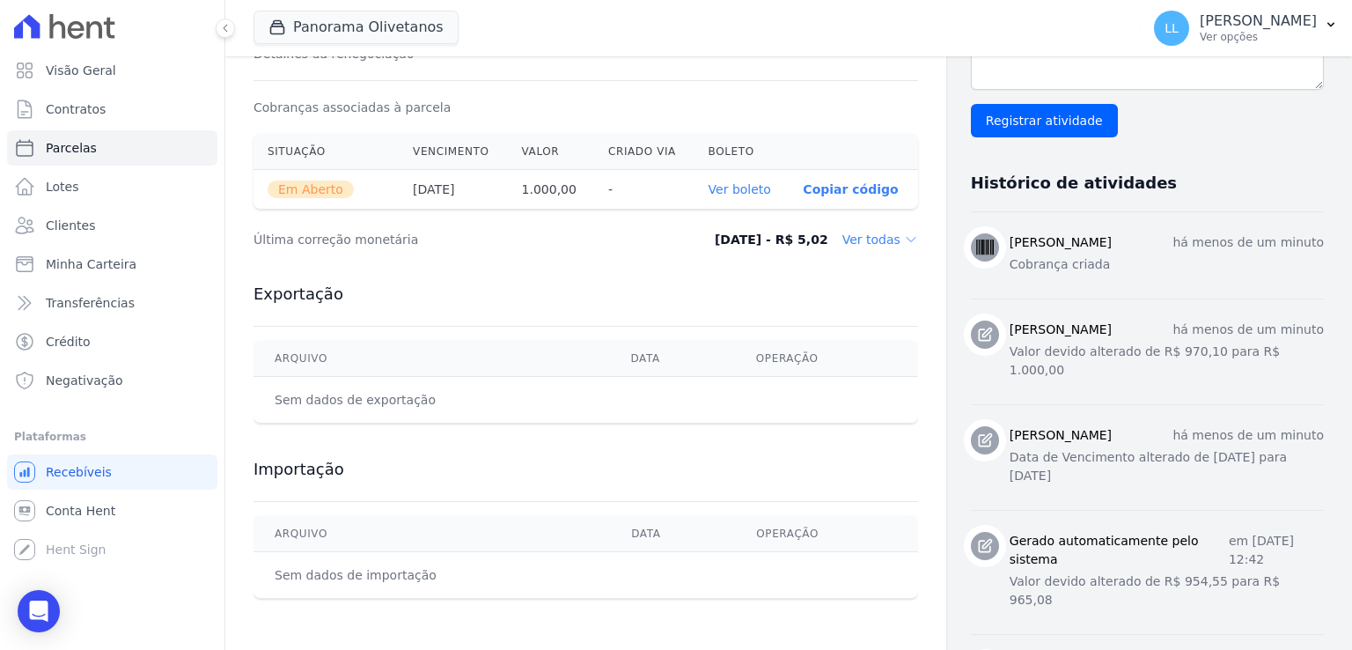
scroll to position [528, 0]
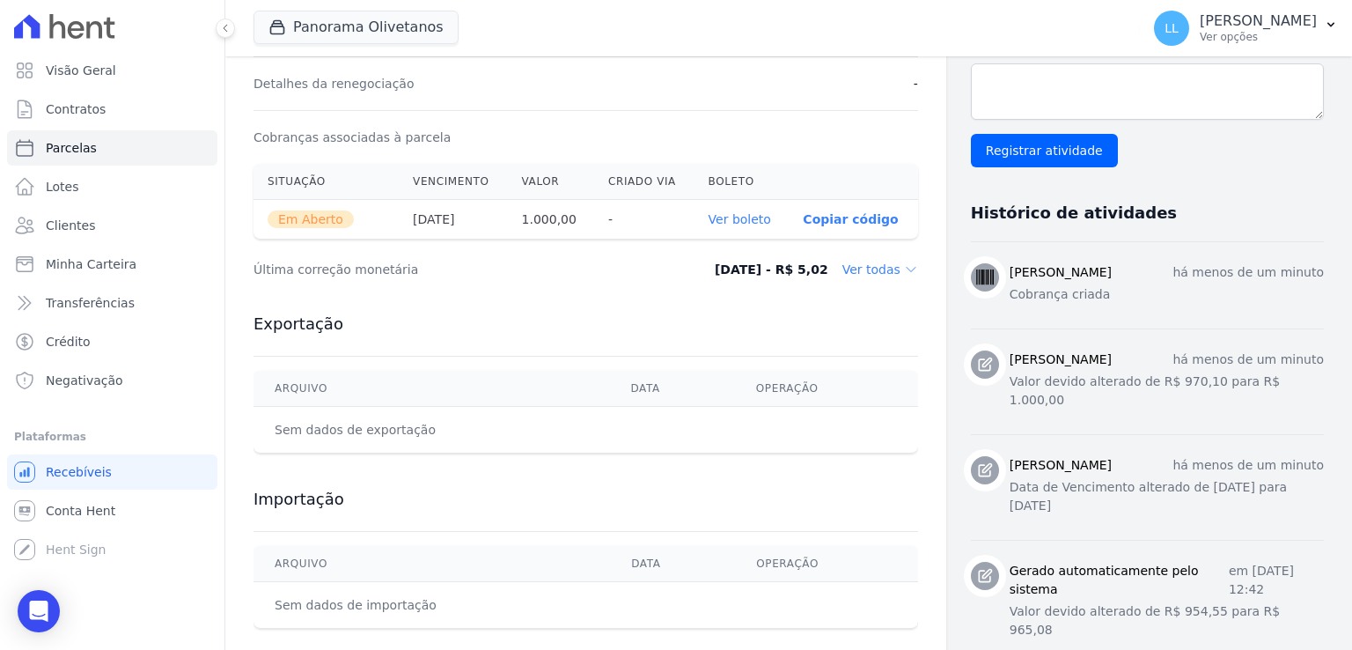
click at [731, 219] on link "Ver boleto" at bounding box center [739, 219] width 62 height 14
click at [98, 112] on span "Contratos" at bounding box center [76, 109] width 60 height 18
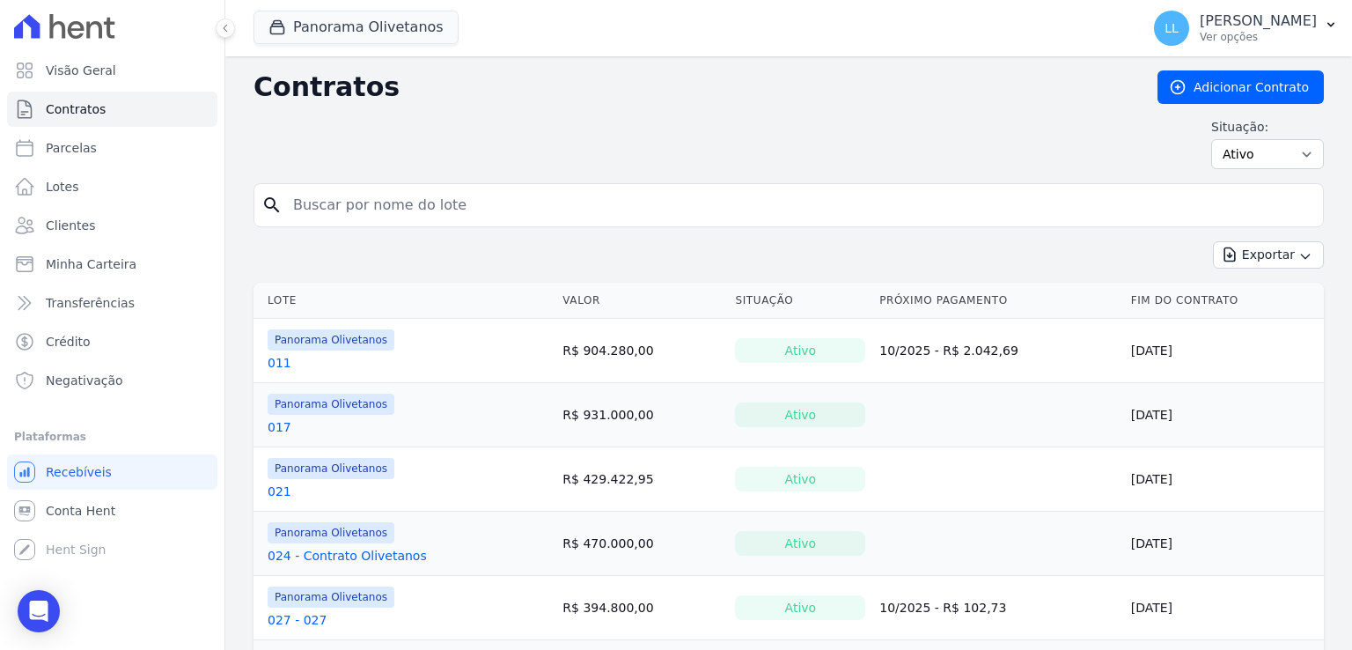
click at [366, 198] on input "search" at bounding box center [799, 204] width 1033 height 35
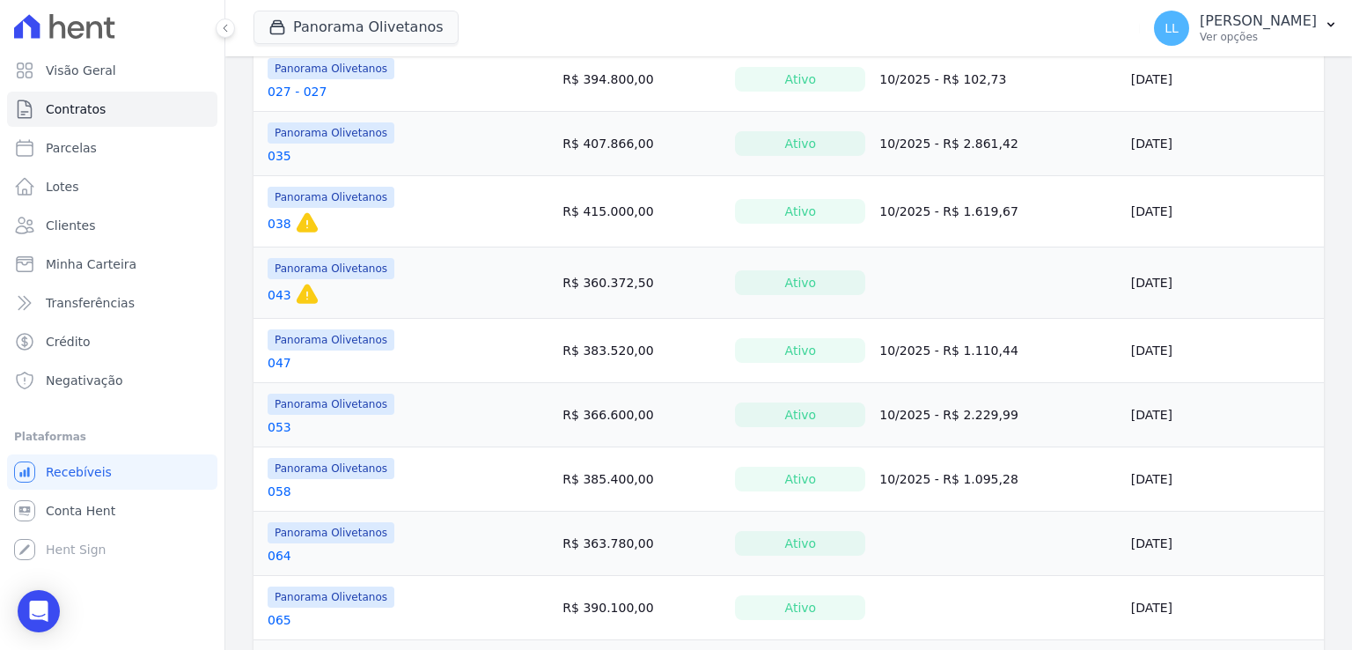
type input "074"
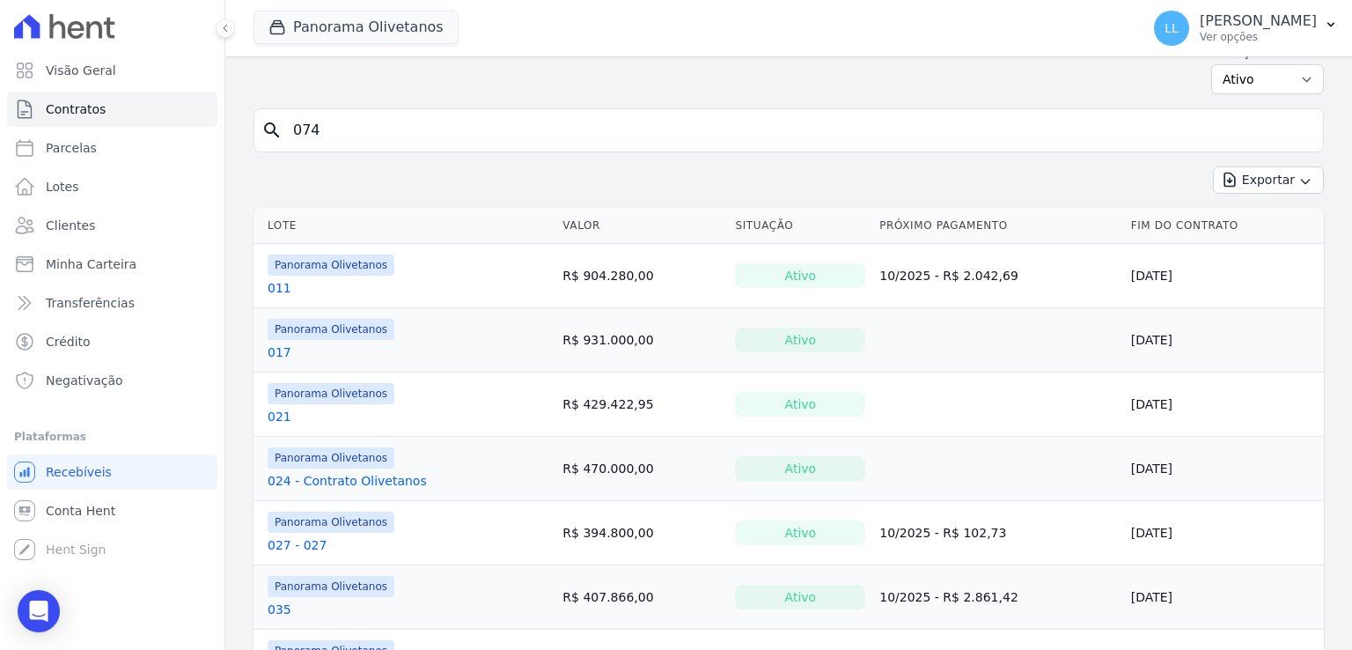
scroll to position [0, 0]
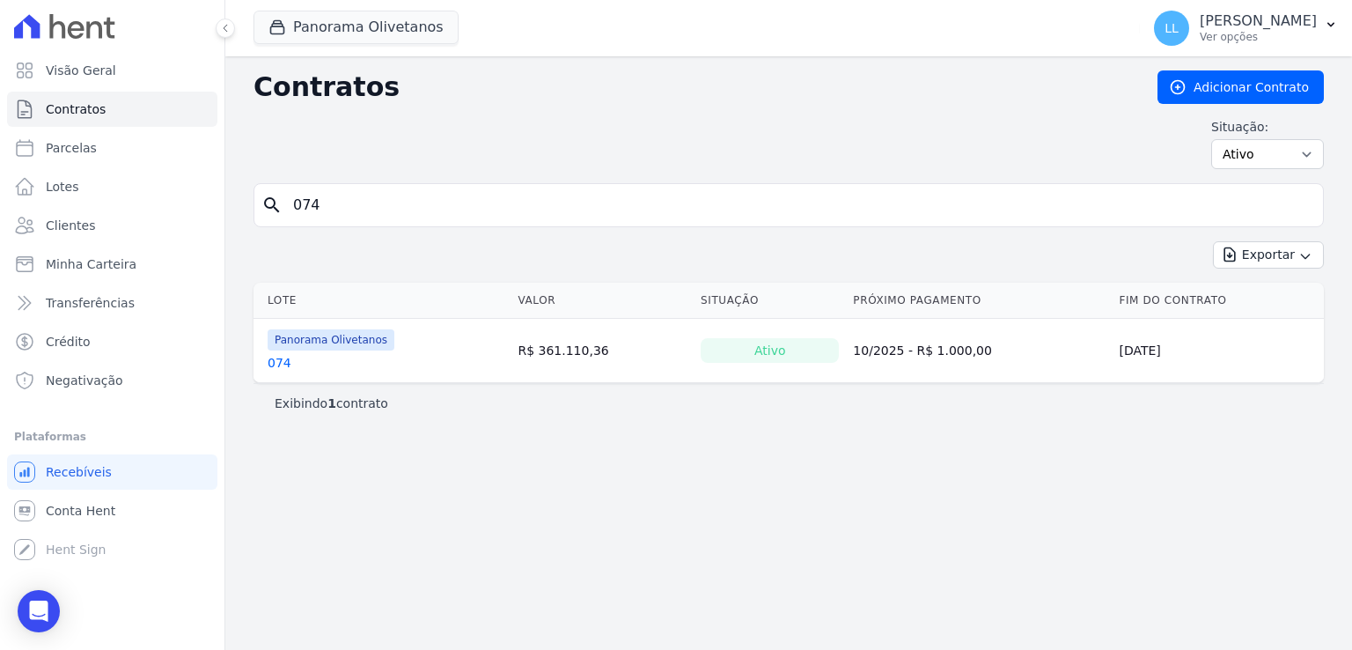
click at [305, 347] on span "Panorama Olivetanos" at bounding box center [331, 339] width 127 height 21
click at [280, 358] on link "074" at bounding box center [280, 363] width 24 height 18
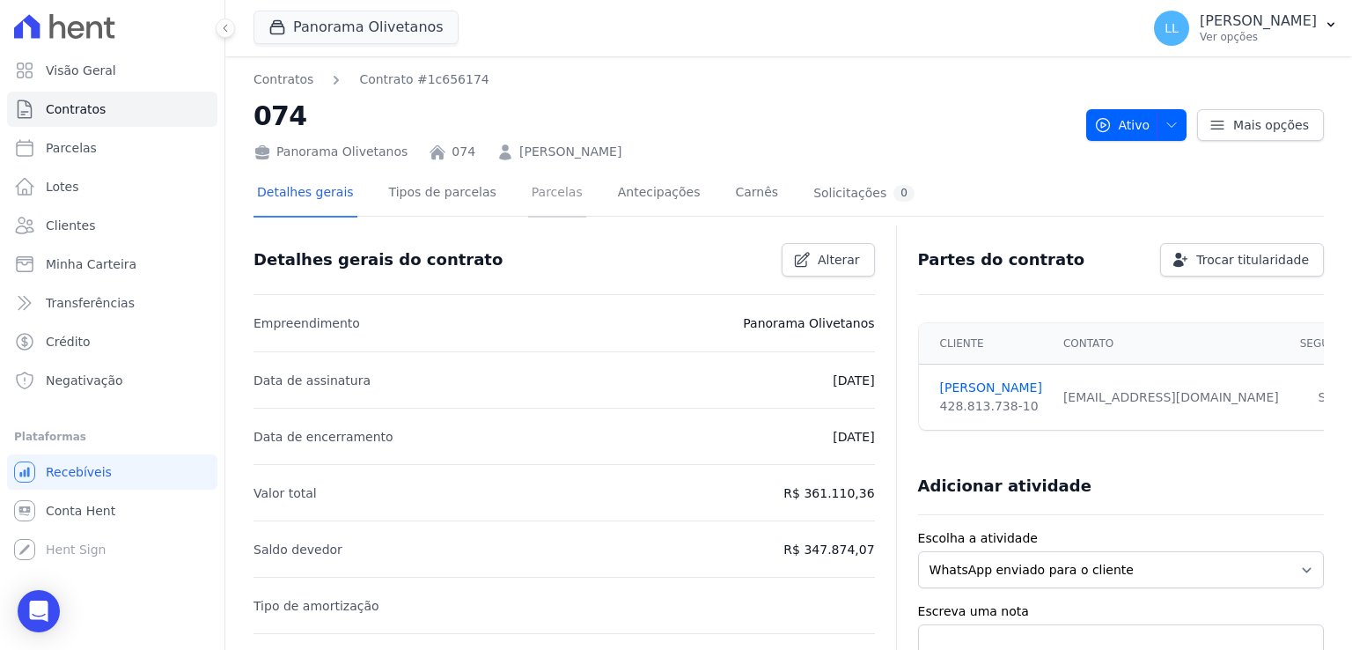
click at [528, 202] on link "Parcelas" at bounding box center [557, 194] width 58 height 47
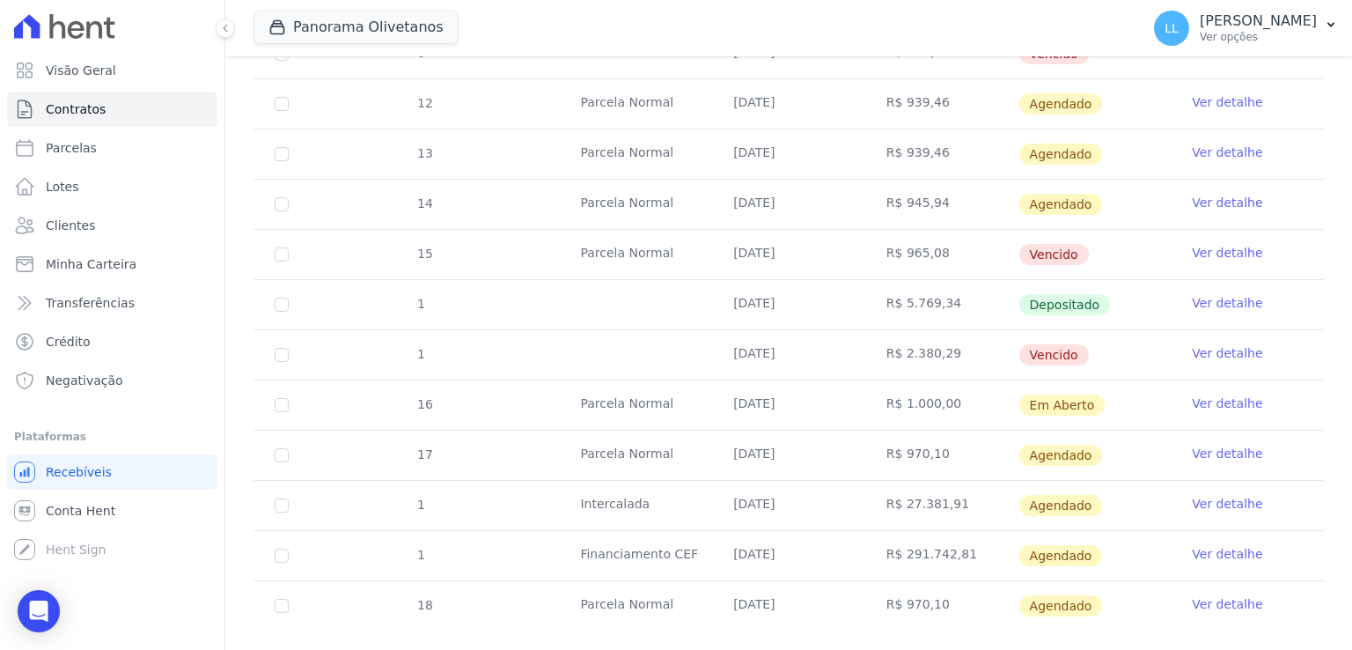
scroll to position [914, 0]
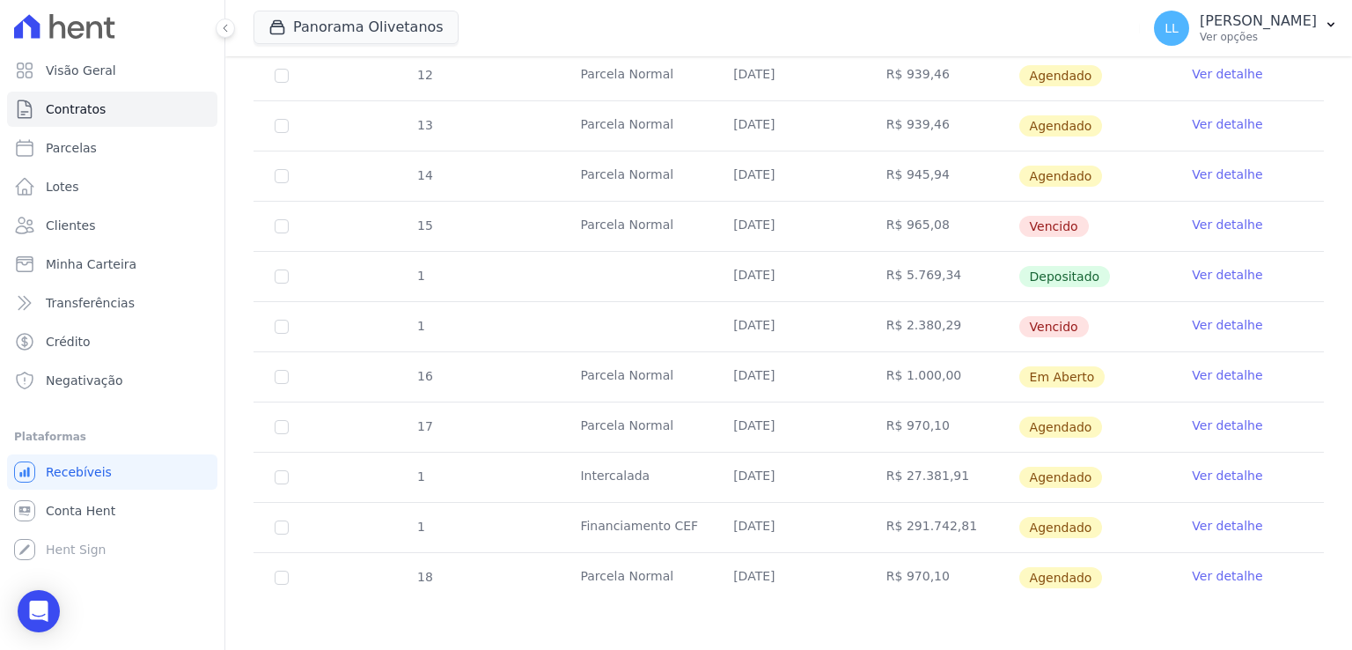
click at [1218, 374] on link "Ver detalhe" at bounding box center [1227, 375] width 70 height 18
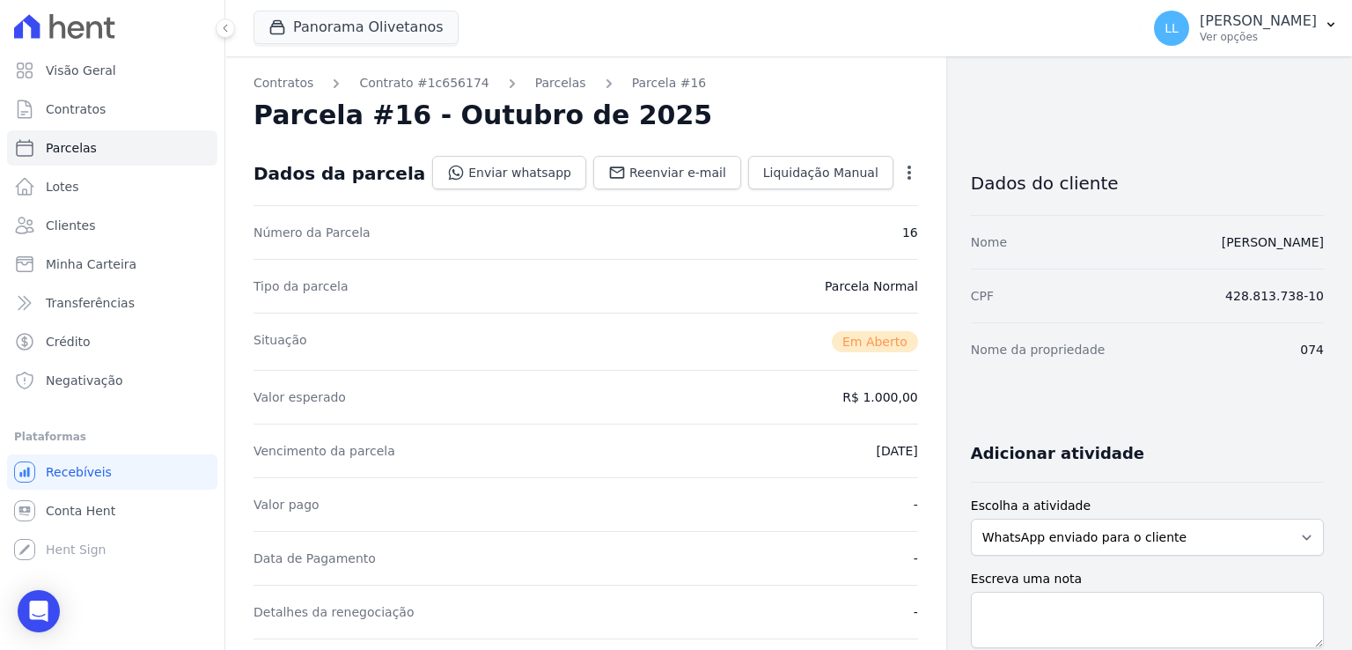
click at [900, 178] on icon "button" at bounding box center [909, 173] width 18 height 18
click at [805, 189] on link "Alterar" at bounding box center [833, 196] width 155 height 32
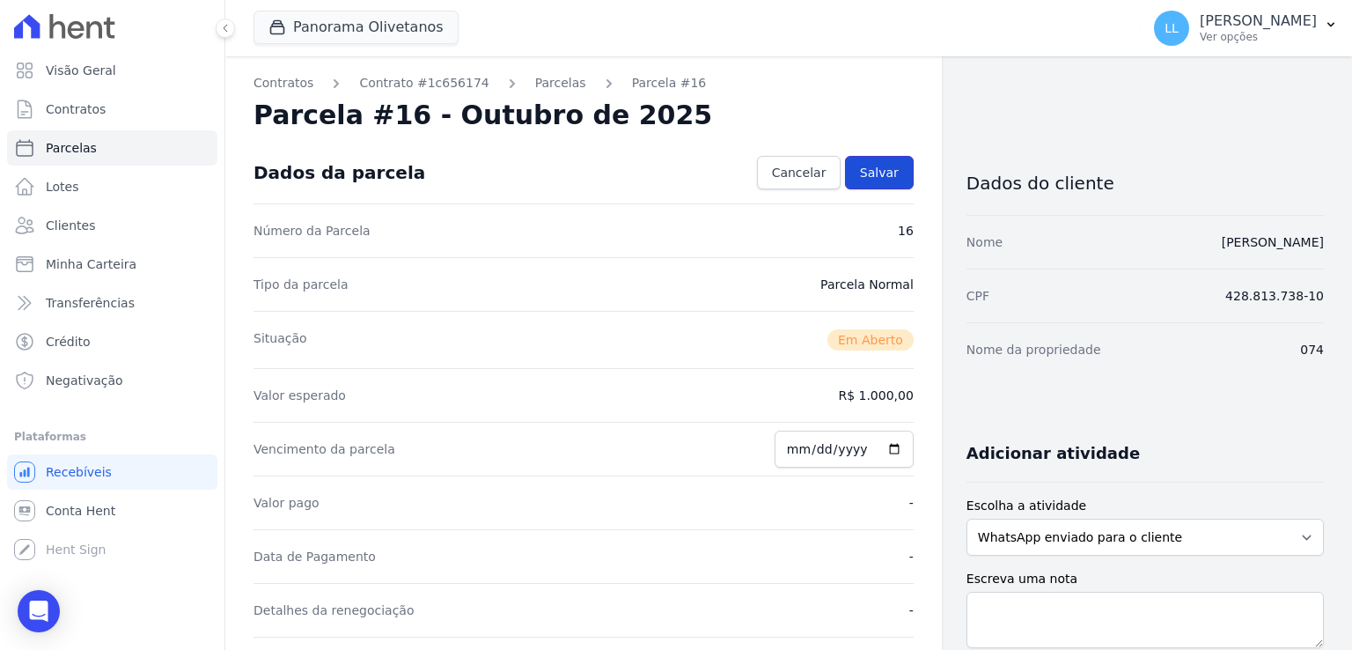
click at [878, 184] on link "Salvar" at bounding box center [879, 172] width 69 height 33
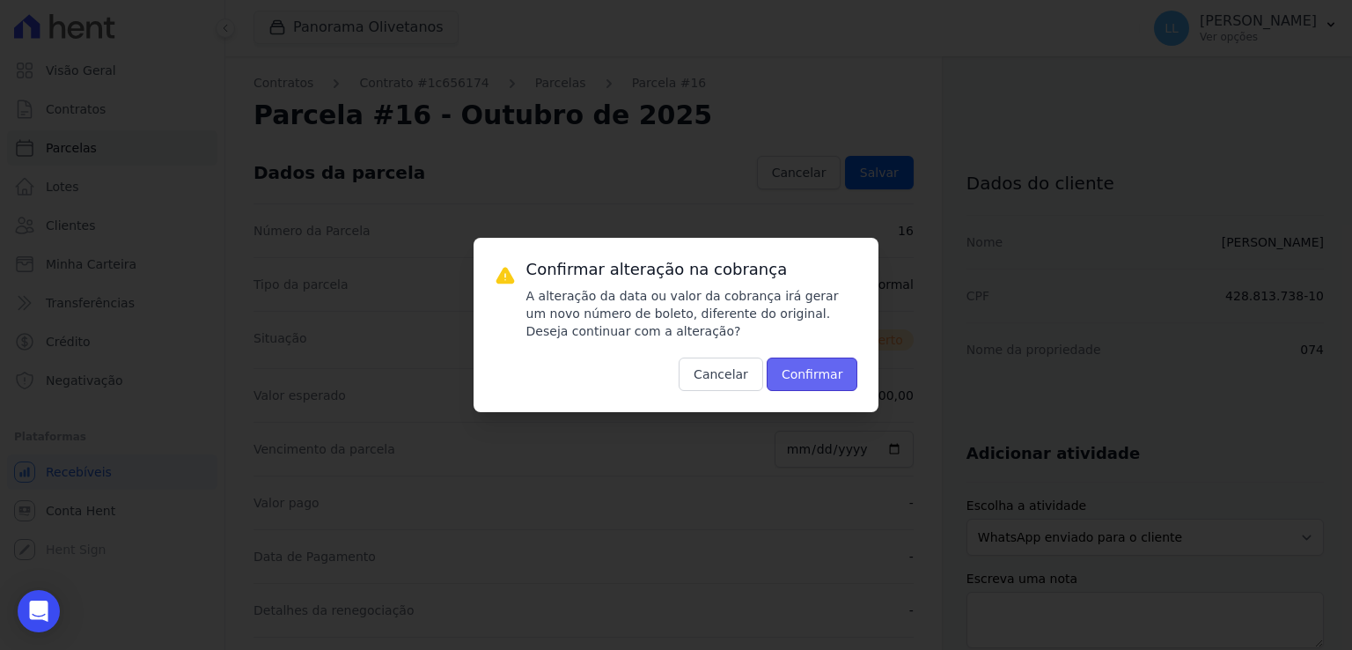
click at [803, 372] on button "Confirmar" at bounding box center [813, 373] width 92 height 33
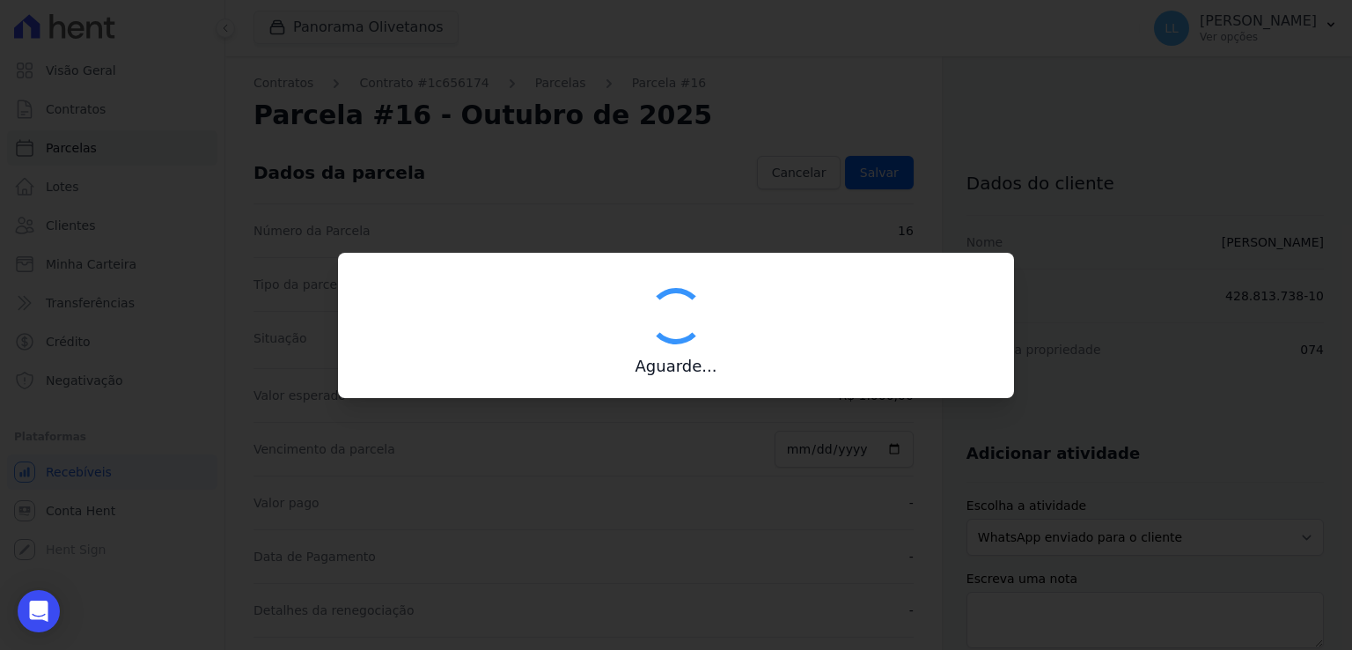
type input "00190000090335103300000690590179912350000100000"
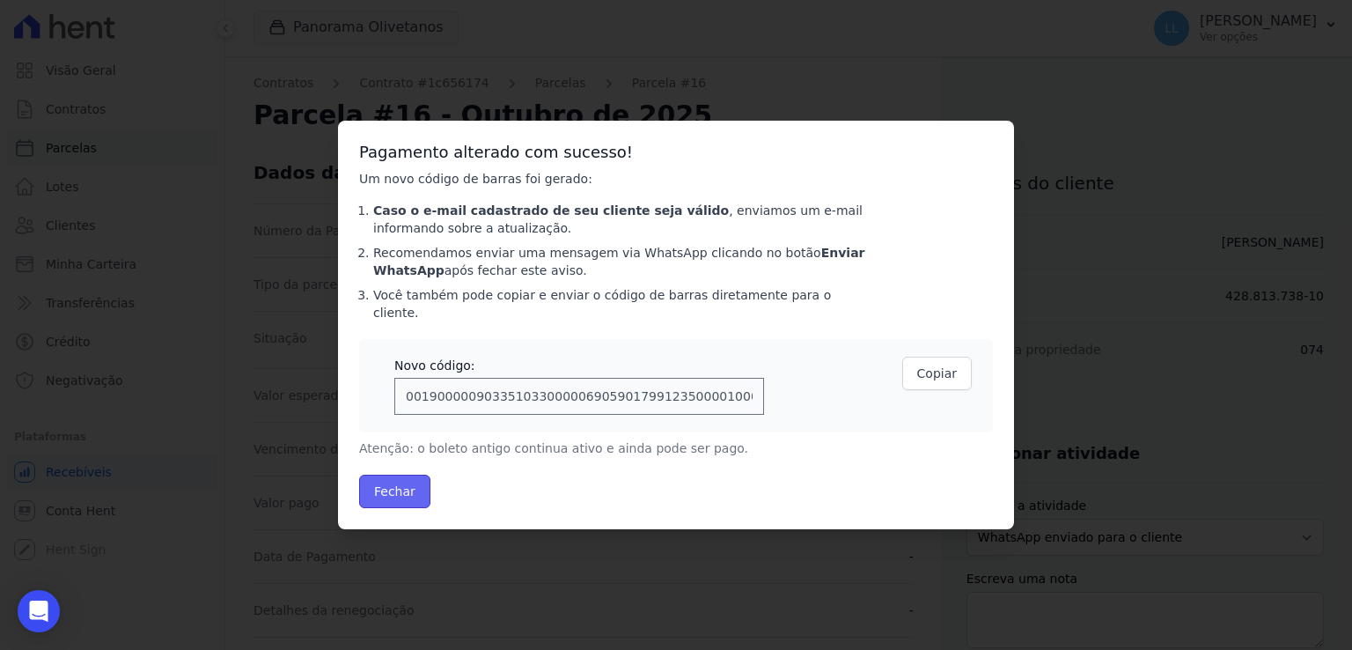
click at [408, 483] on button "Fechar" at bounding box center [394, 490] width 71 height 33
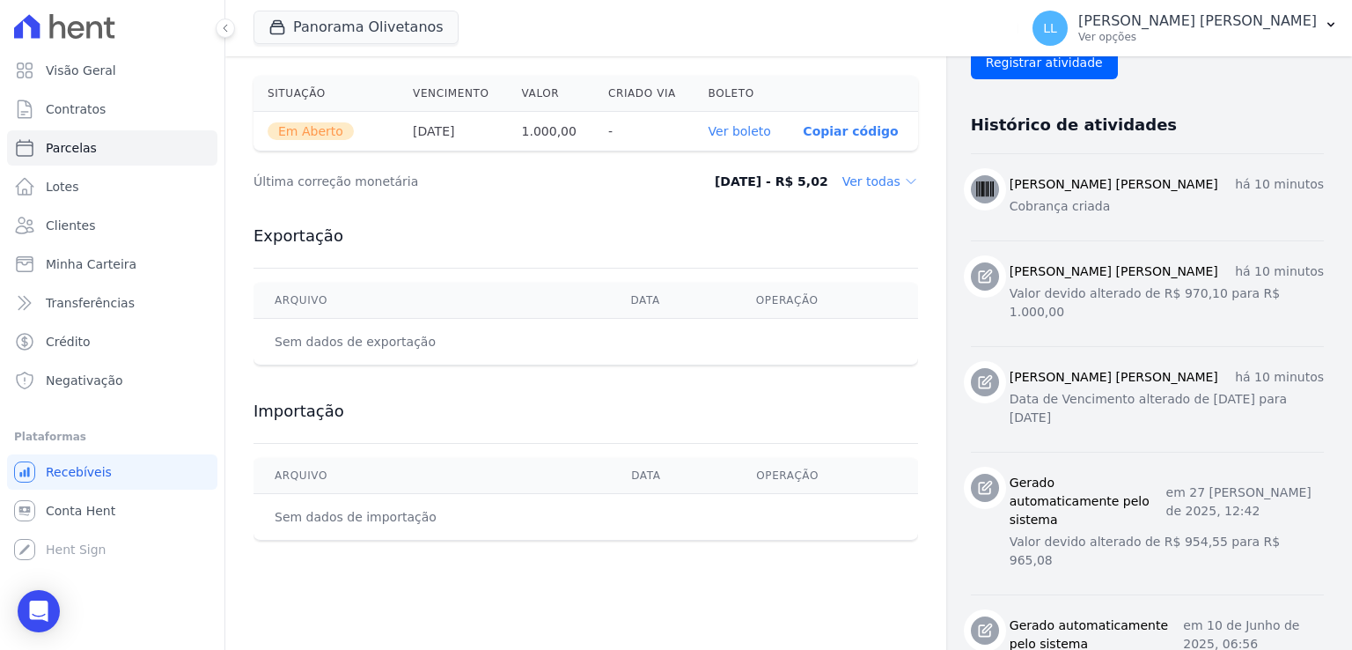
scroll to position [528, 0]
